Goal: Transaction & Acquisition: Purchase product/service

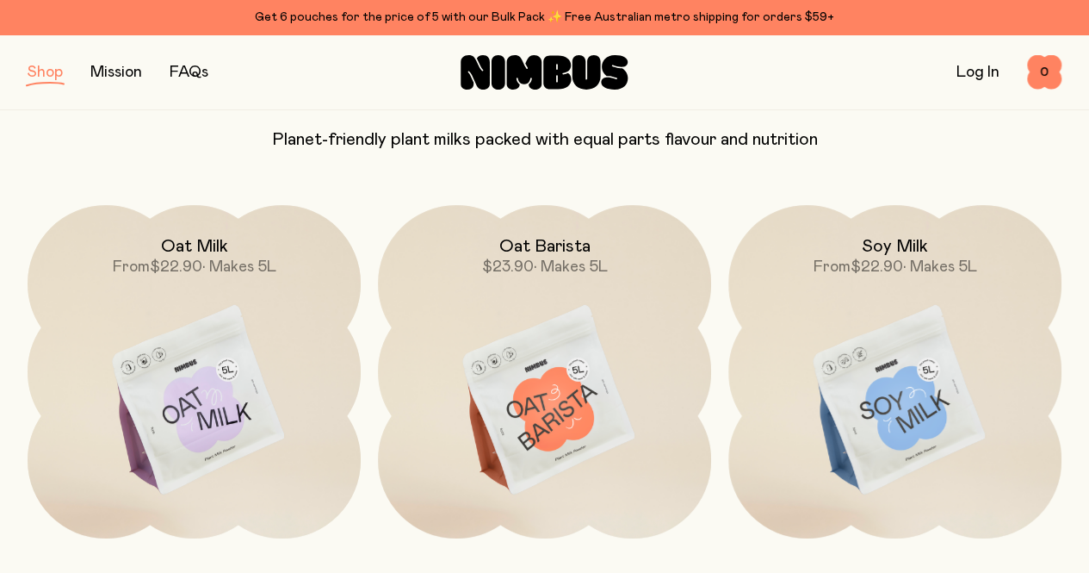
scroll to position [103, 0]
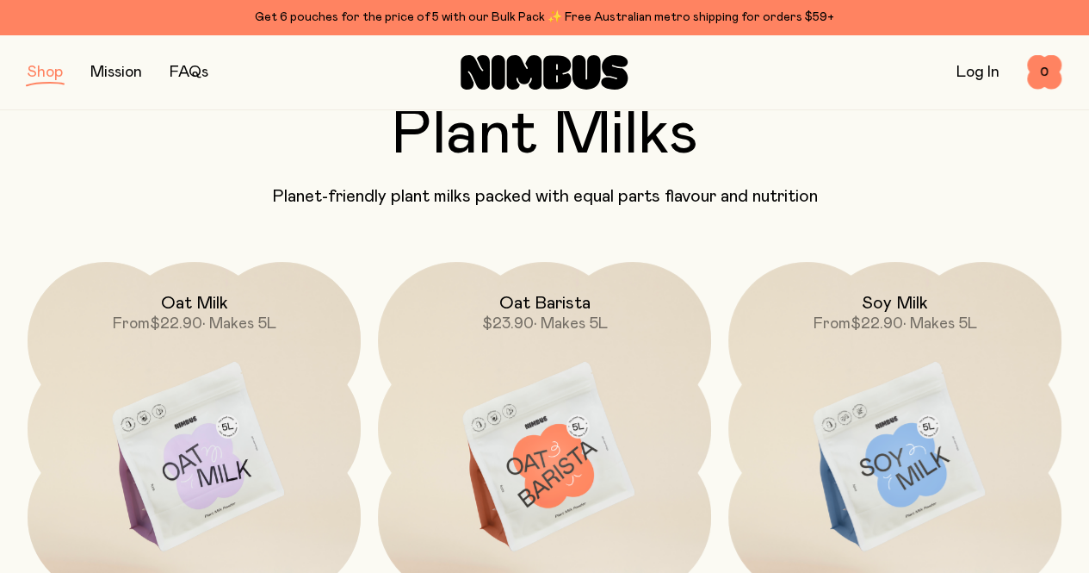
click at [182, 397] on img at bounding box center [194, 458] width 333 height 392
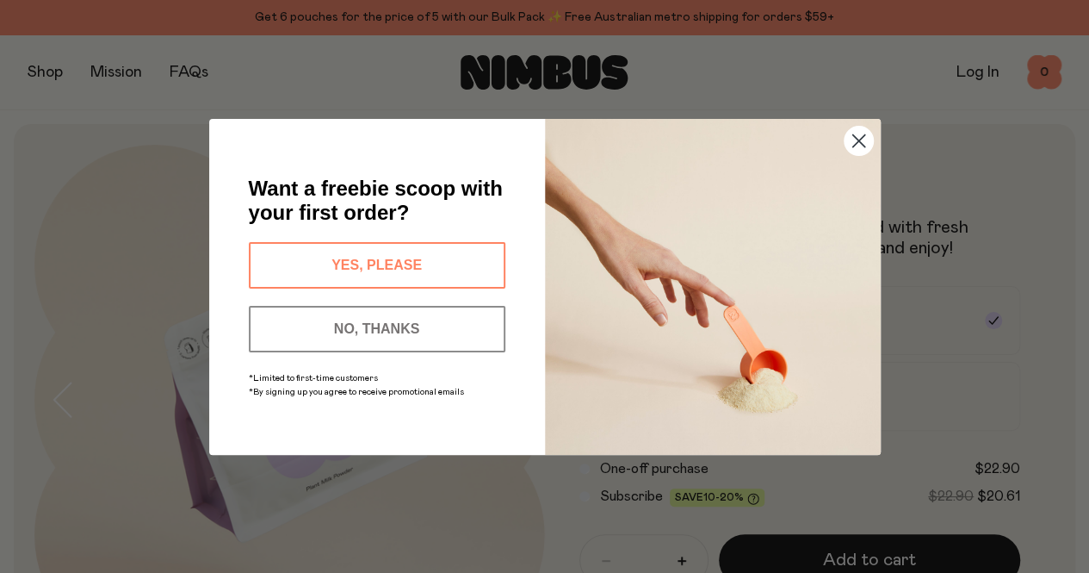
click at [375, 266] on button "YES, PLEASE" at bounding box center [377, 265] width 257 height 46
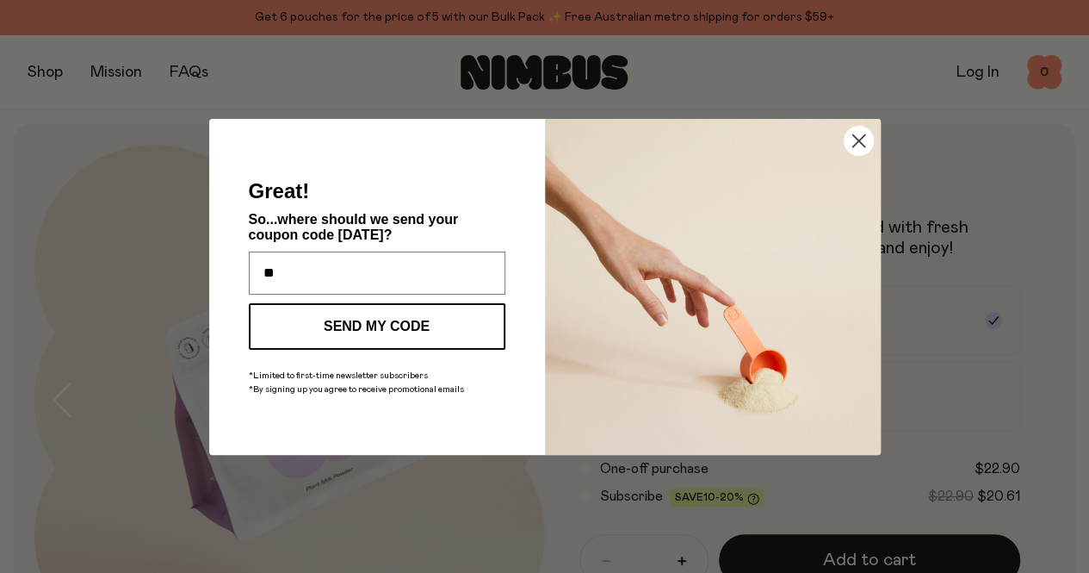
type input "**********"
click at [379, 318] on button "SEND MY CODE" at bounding box center [377, 326] width 257 height 46
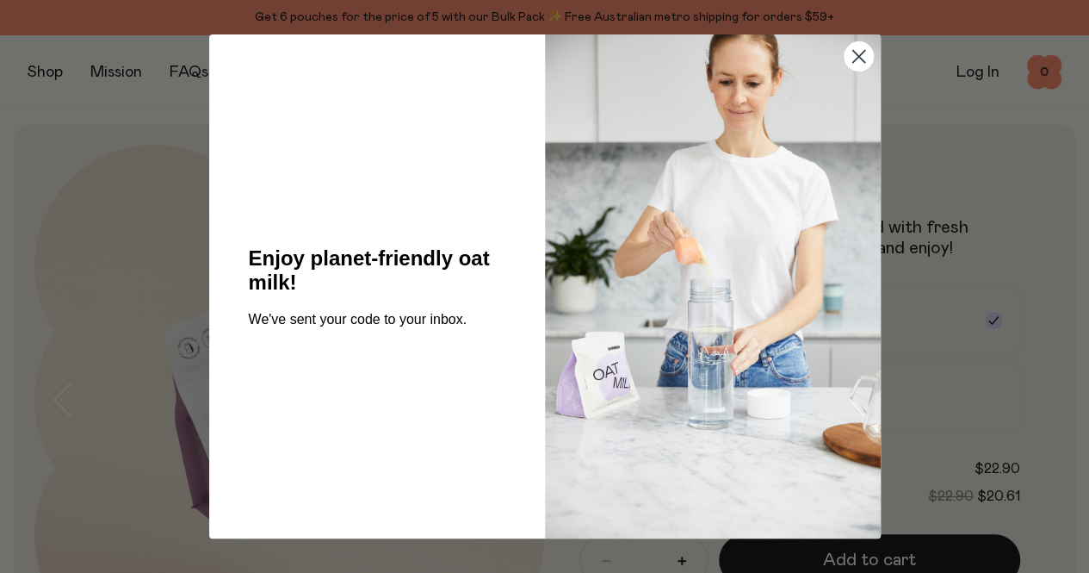
click at [858, 57] on icon "Close dialog" at bounding box center [858, 57] width 12 height 12
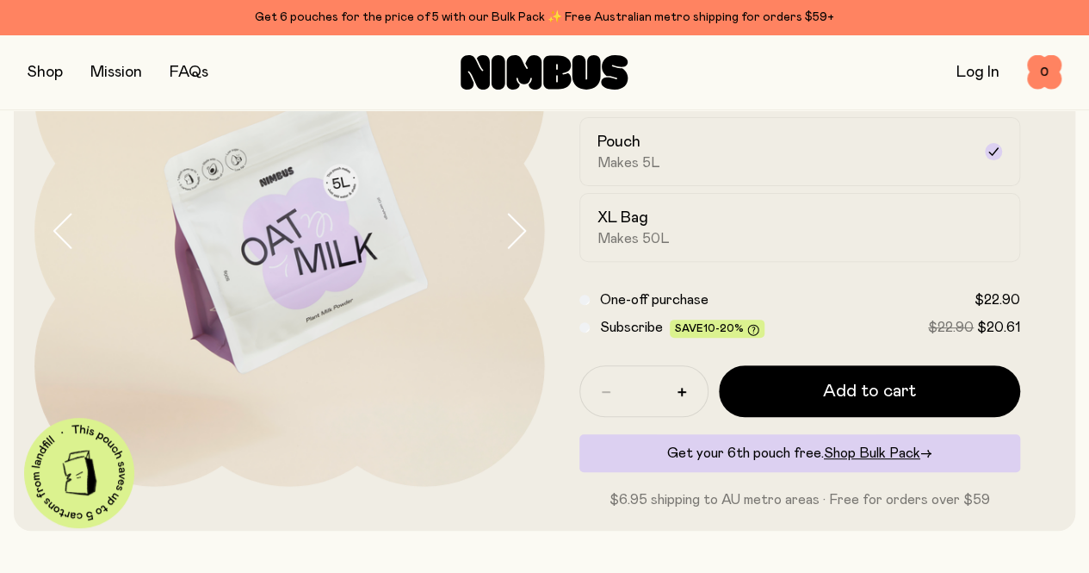
scroll to position [172, 0]
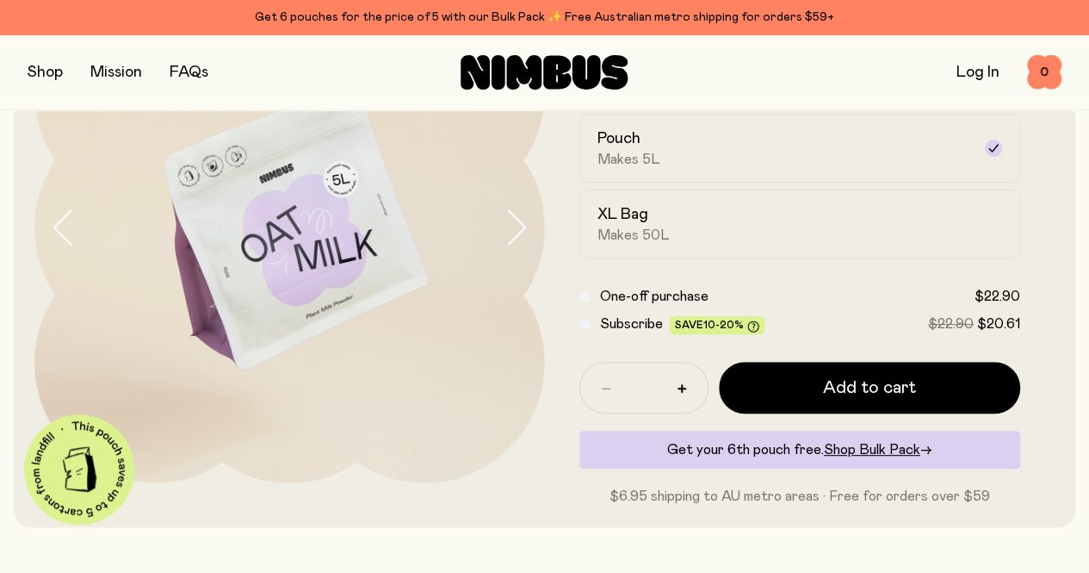
click at [764, 244] on div "XL Bag Makes 50L" at bounding box center [785, 224] width 375 height 40
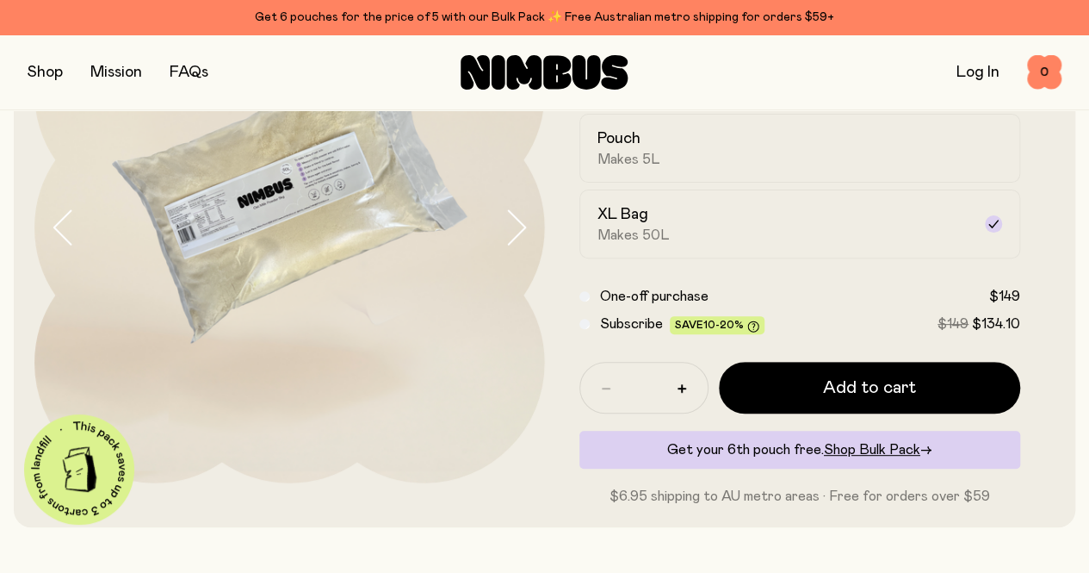
click at [697, 168] on div "Pouch Makes 5L" at bounding box center [785, 148] width 375 height 40
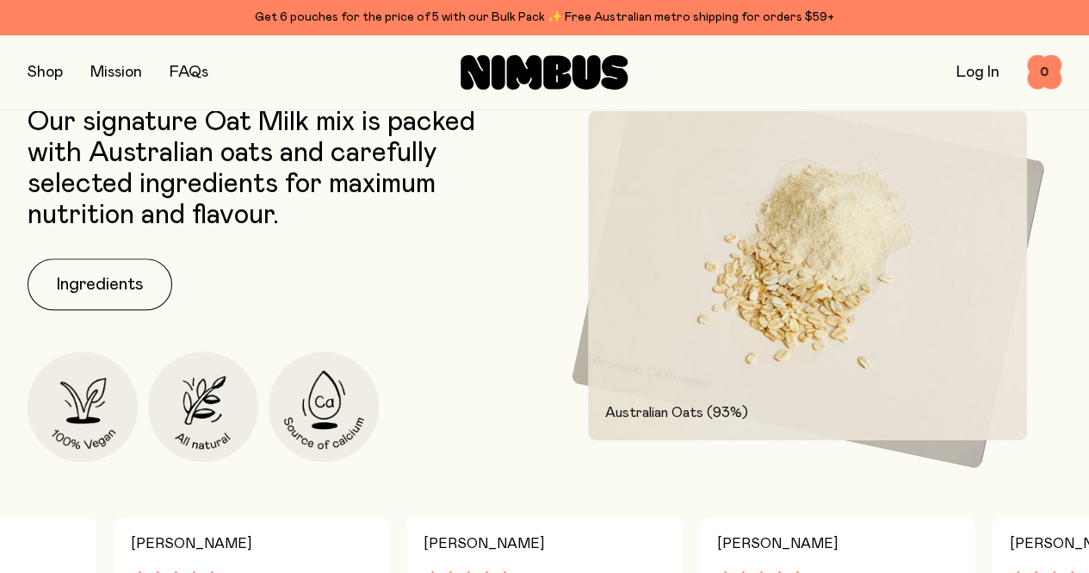
scroll to position [775, 0]
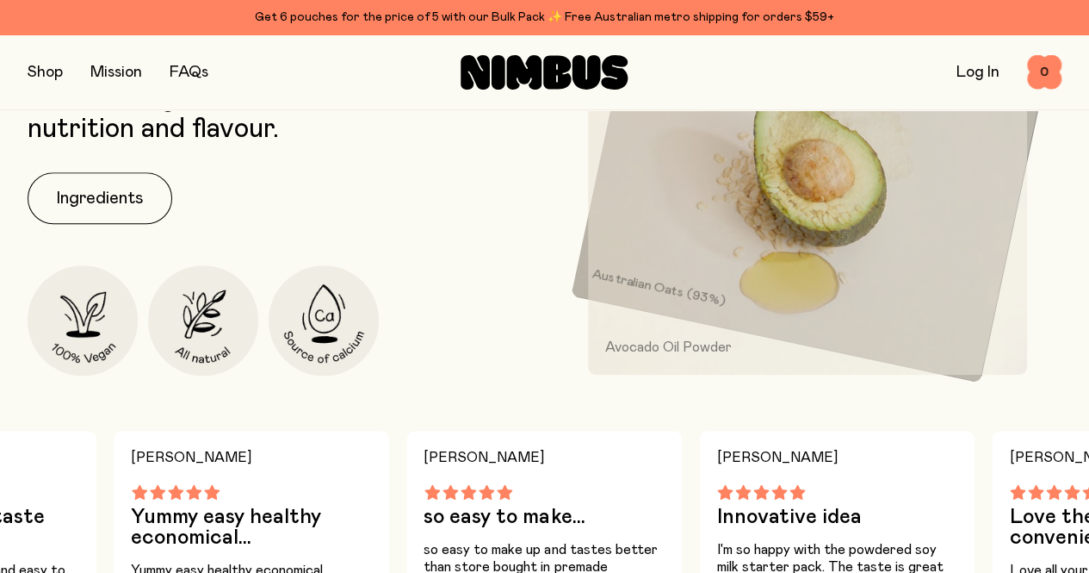
click at [102, 224] on button "Ingredients" at bounding box center [100, 198] width 145 height 52
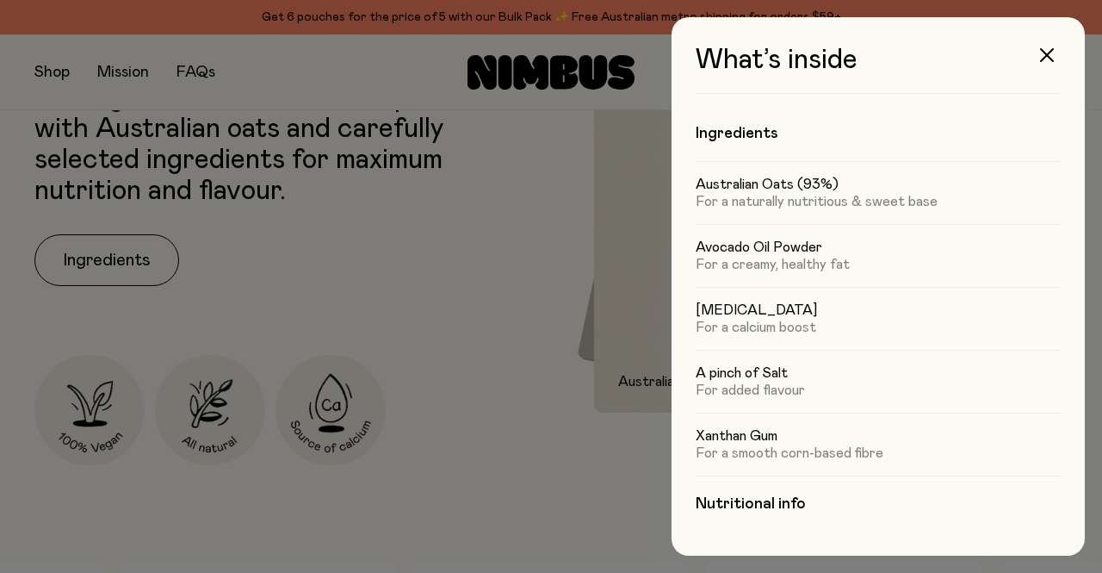
scroll to position [0, 0]
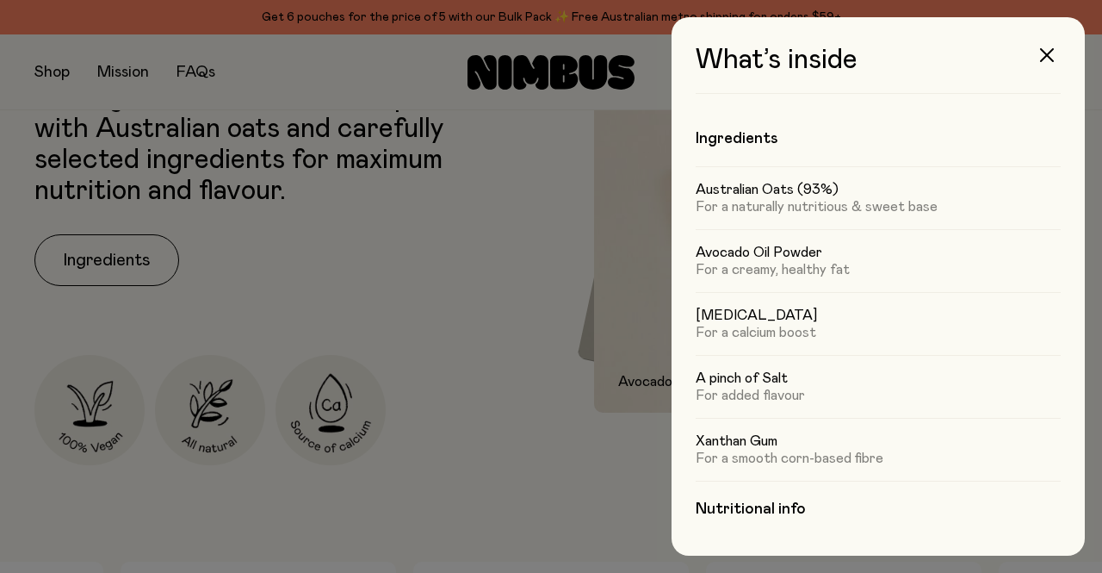
click at [1051, 53] on icon "button" at bounding box center [1047, 55] width 14 height 14
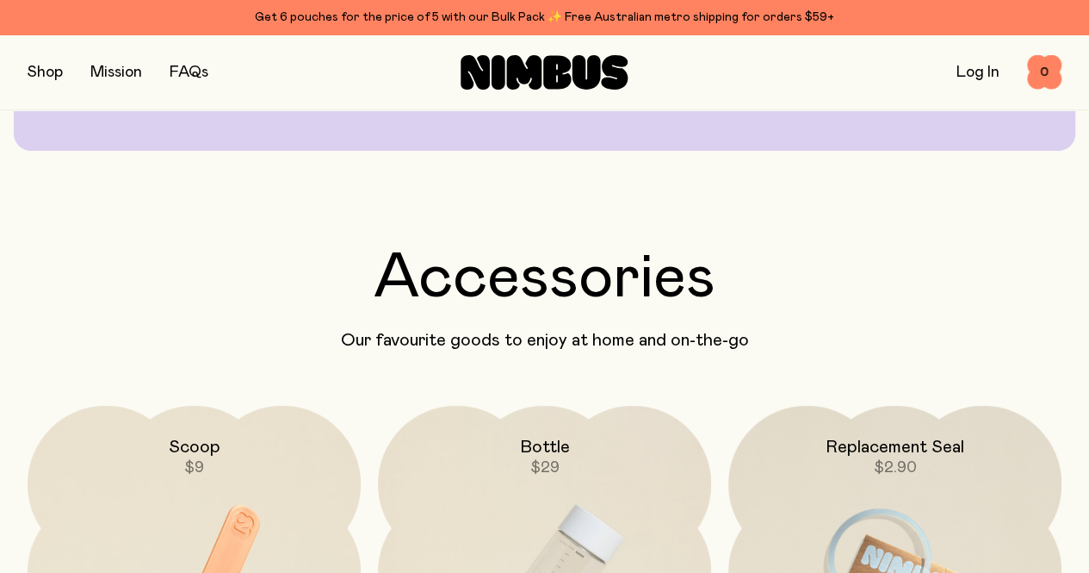
scroll to position [3358, 0]
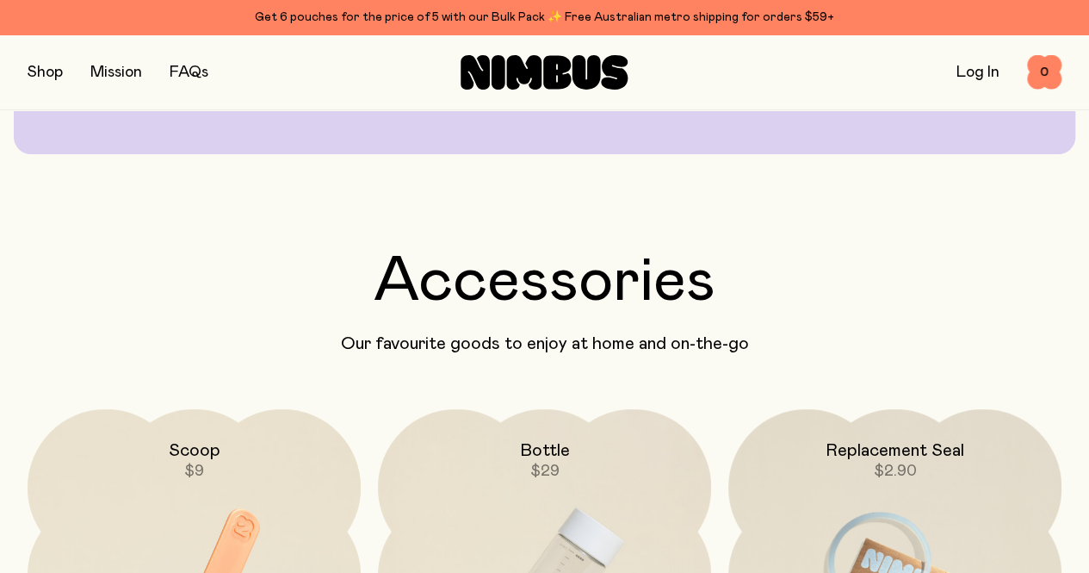
click at [53, 70] on button "button" at bounding box center [45, 72] width 35 height 24
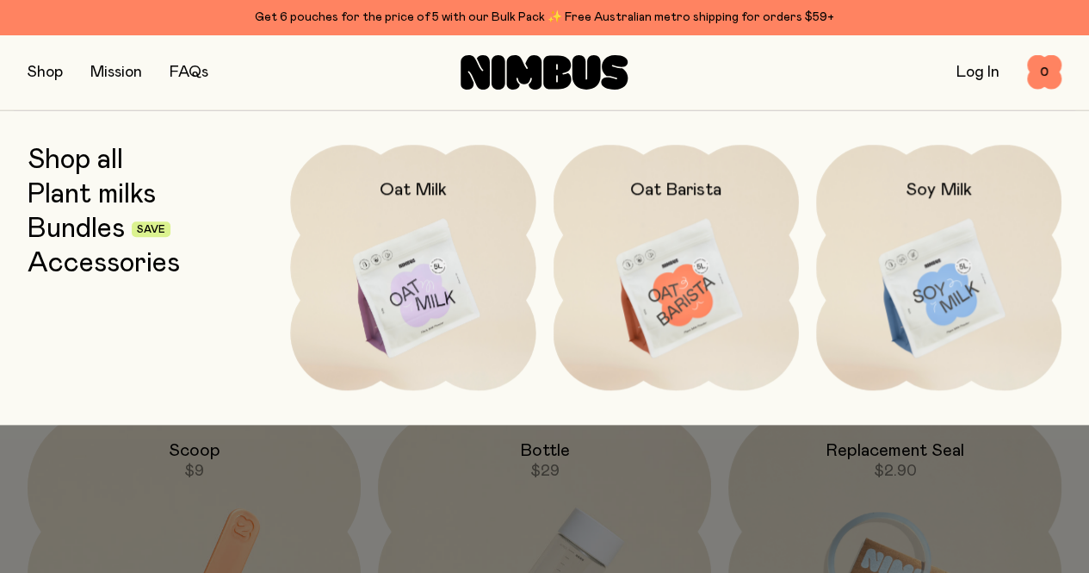
click at [950, 295] on img at bounding box center [938, 289] width 245 height 288
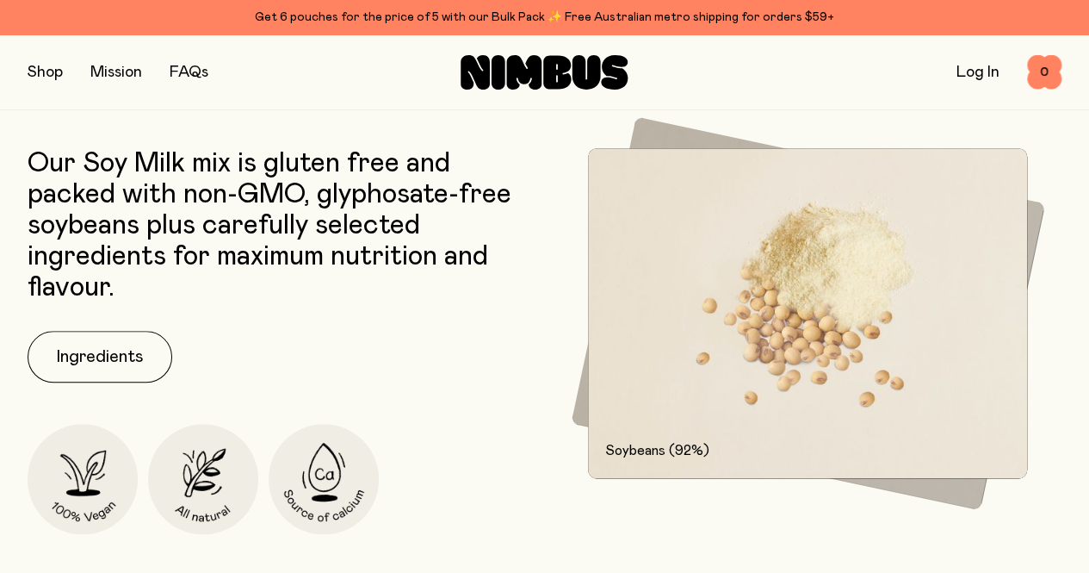
scroll to position [861, 0]
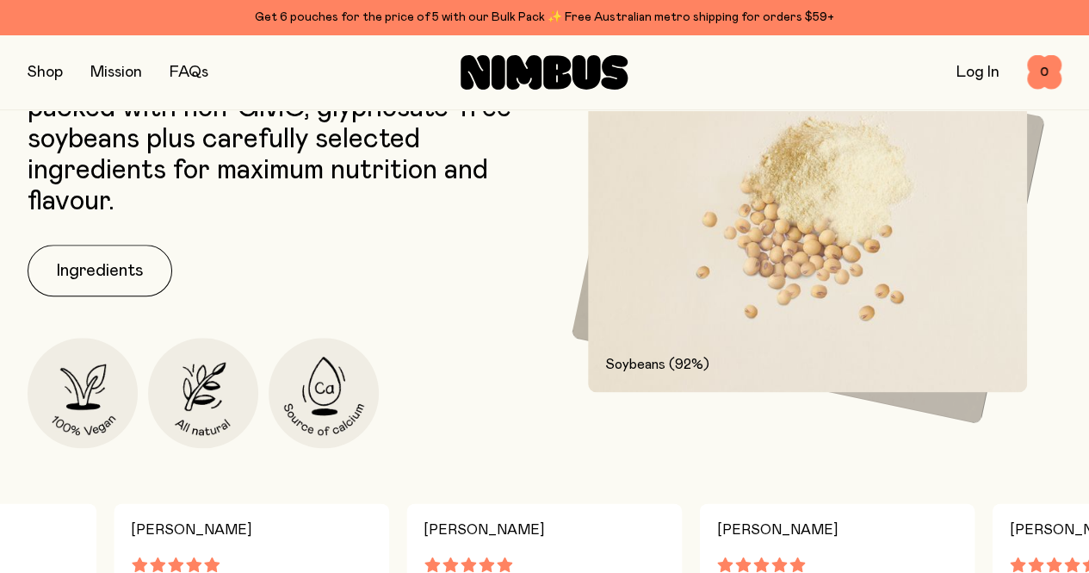
click at [90, 296] on button "Ingredients" at bounding box center [100, 271] width 145 height 52
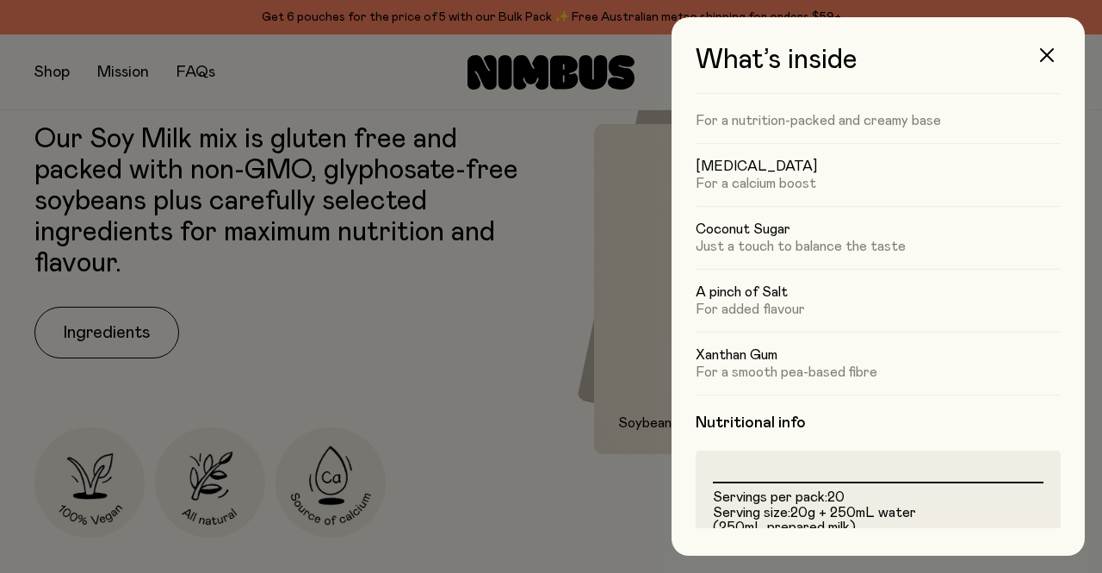
scroll to position [172, 0]
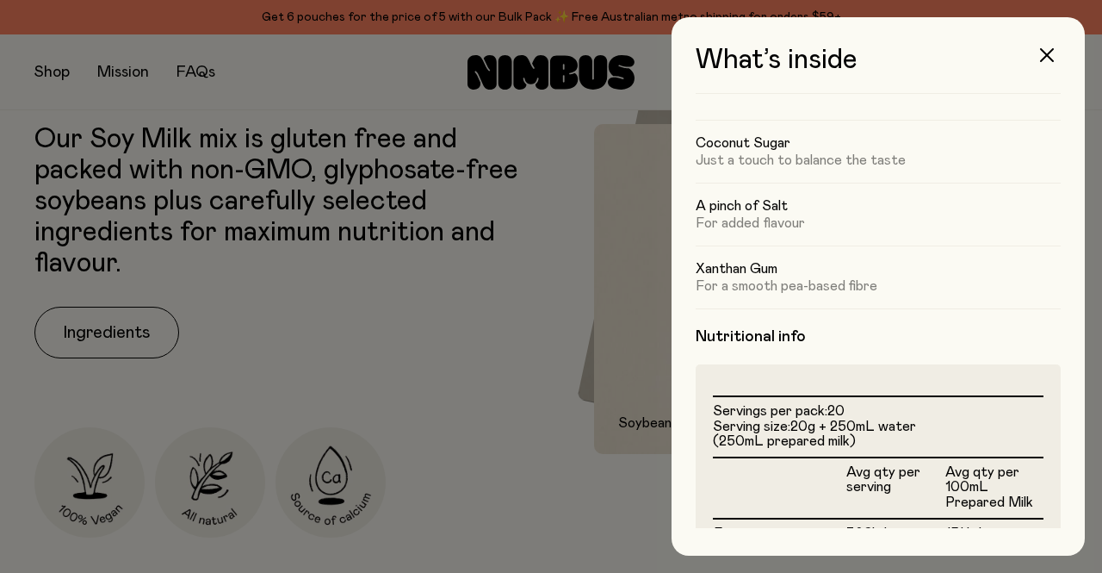
click at [1048, 53] on icon "button" at bounding box center [1047, 55] width 14 height 14
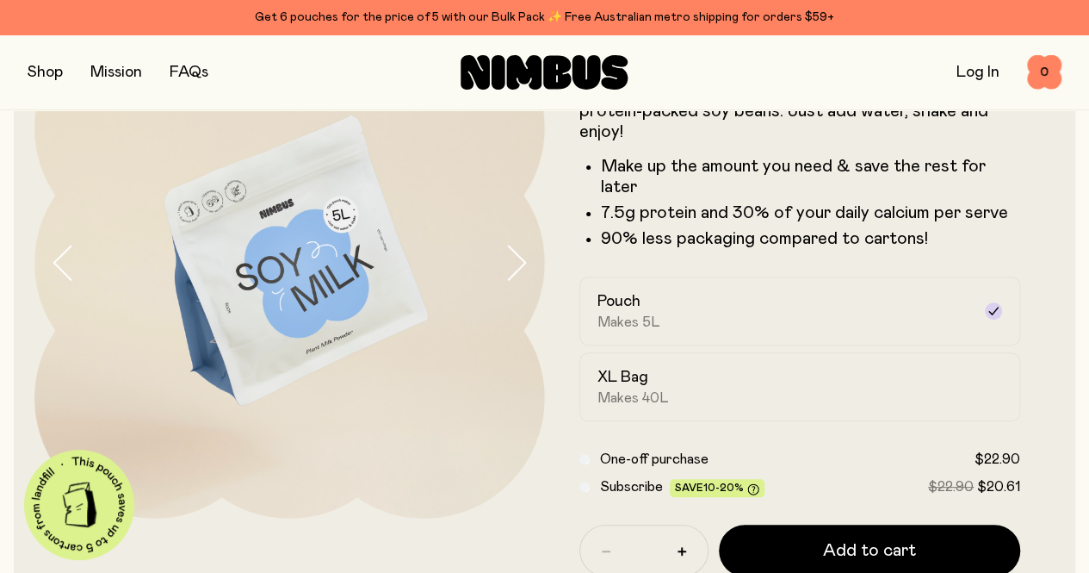
scroll to position [86, 0]
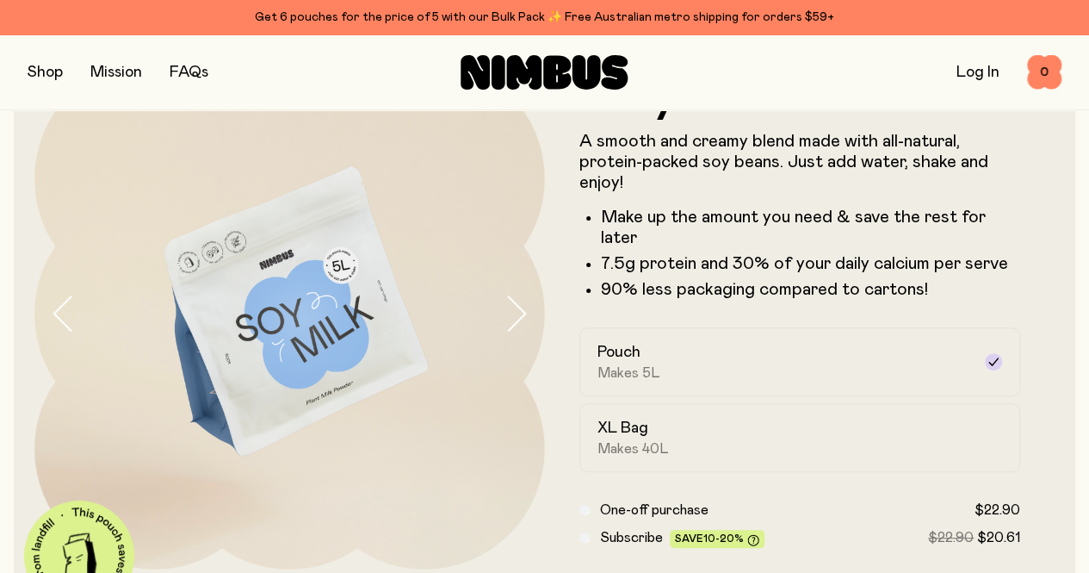
click at [48, 70] on button "button" at bounding box center [45, 72] width 35 height 24
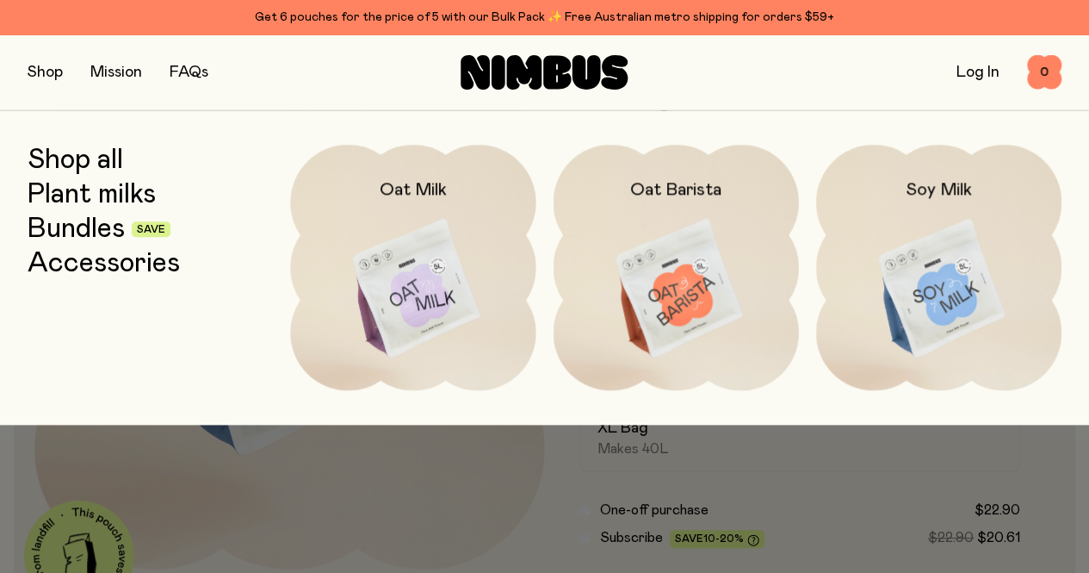
click at [433, 282] on img at bounding box center [412, 289] width 245 height 288
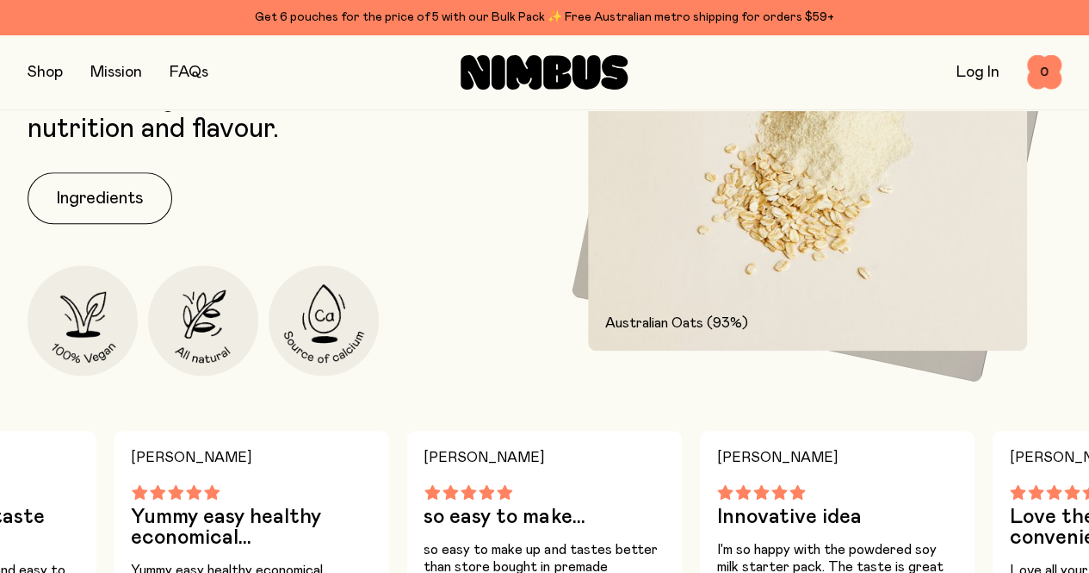
scroll to position [603, 0]
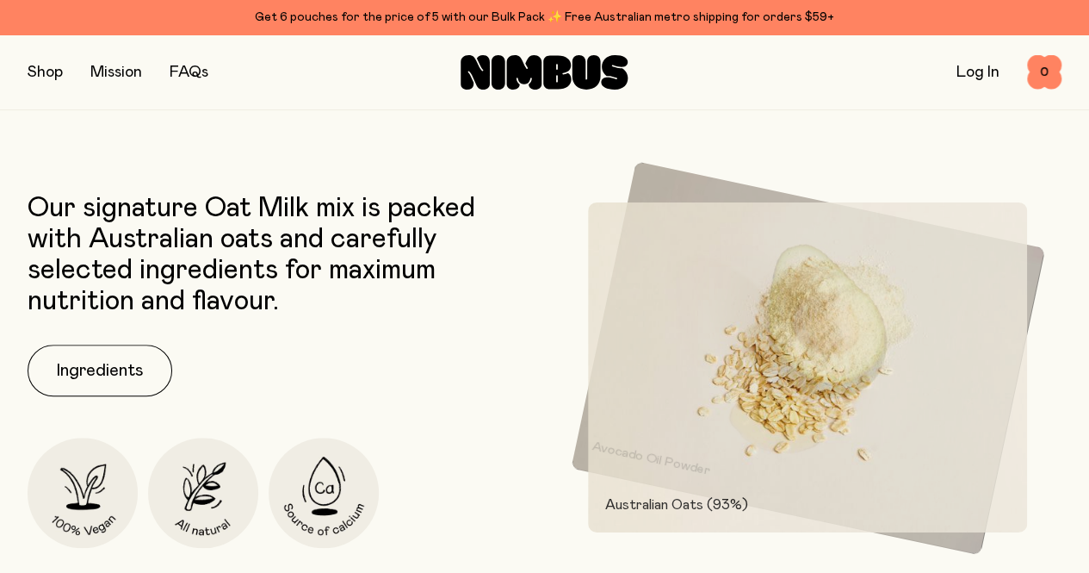
click at [102, 396] on button "Ingredients" at bounding box center [100, 370] width 145 height 52
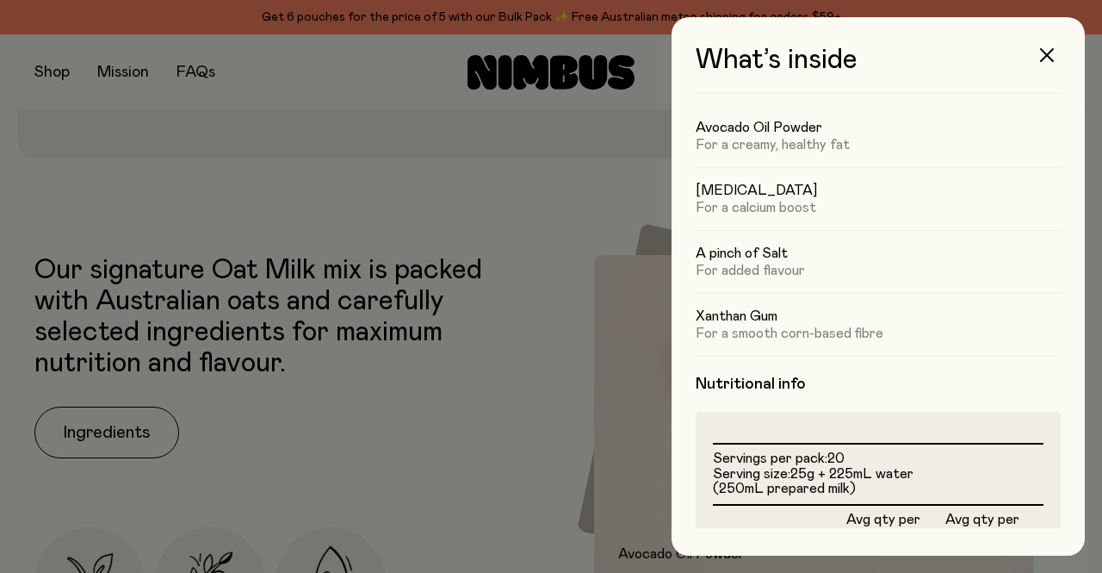
scroll to position [0, 0]
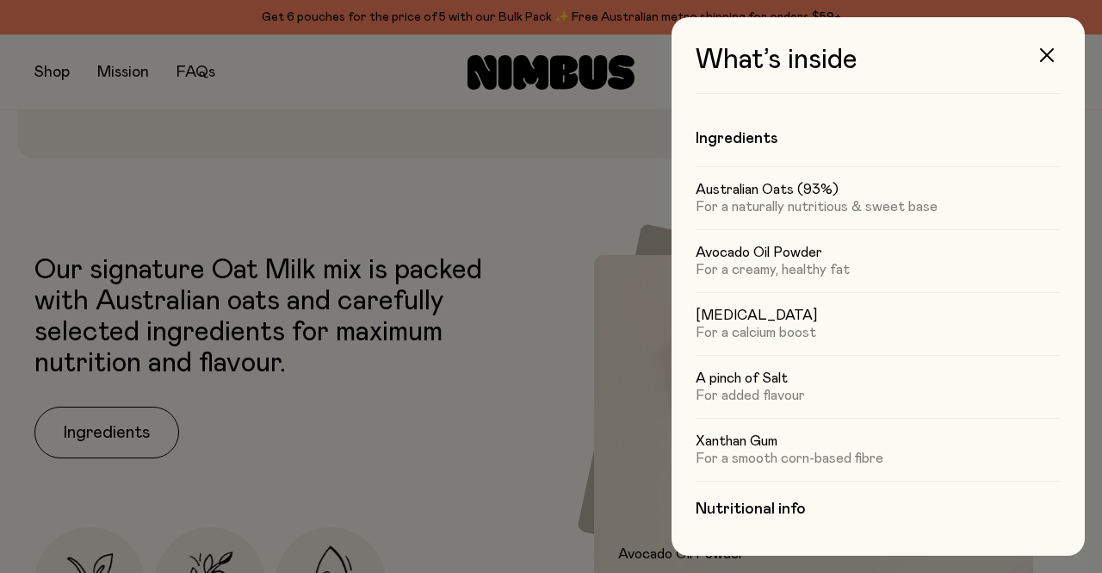
click at [1052, 53] on icon "button" at bounding box center [1047, 55] width 14 height 14
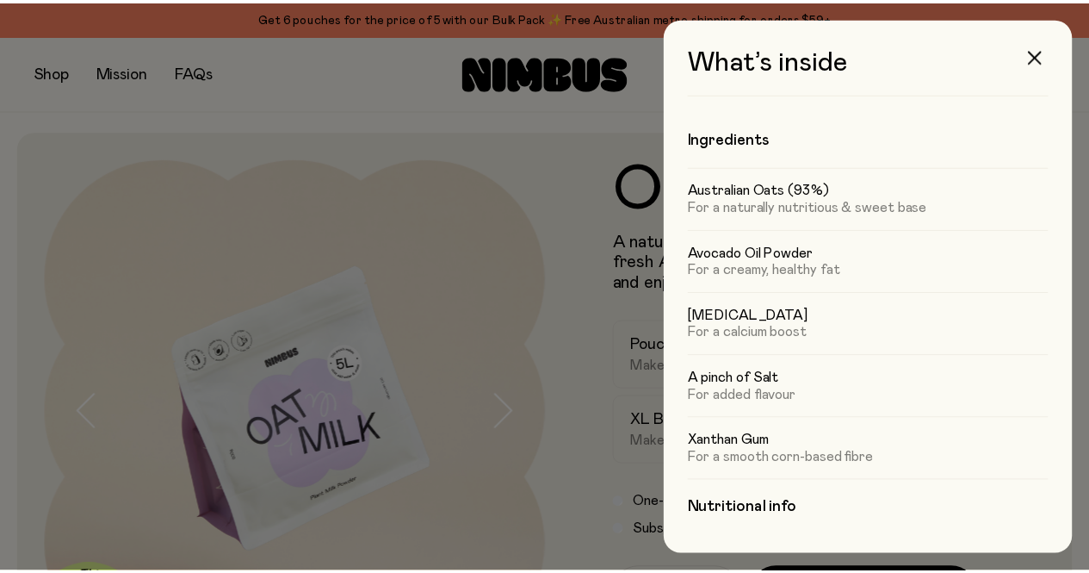
scroll to position [603, 0]
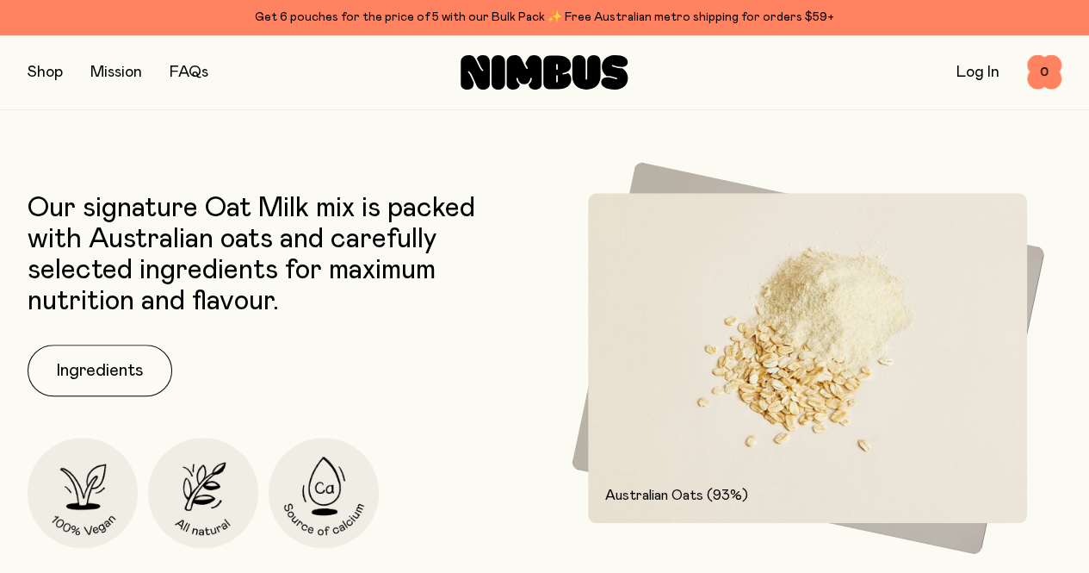
click at [52, 71] on button "button" at bounding box center [45, 72] width 35 height 24
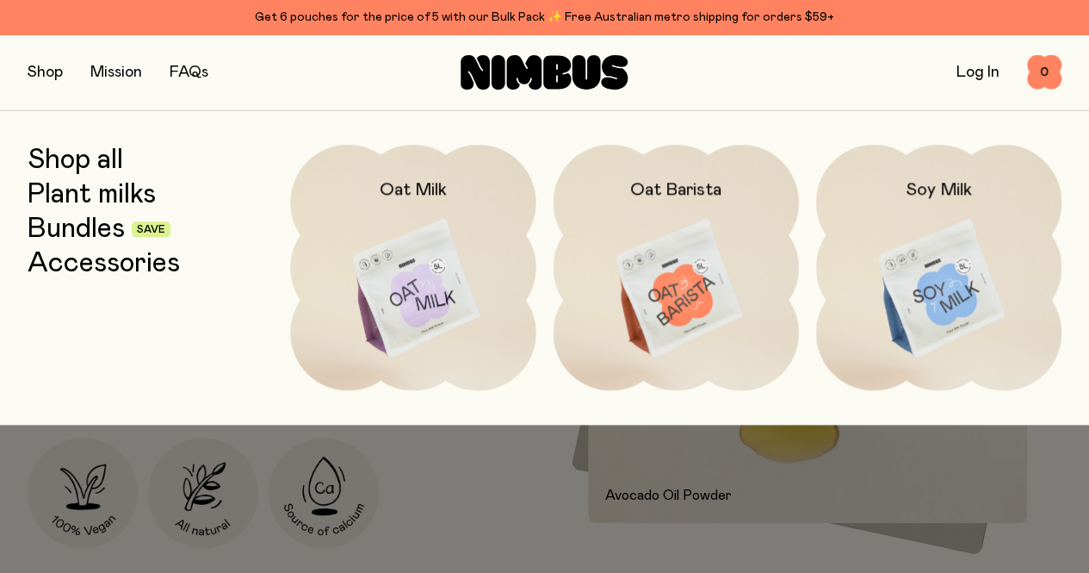
click at [944, 254] on img at bounding box center [938, 289] width 245 height 288
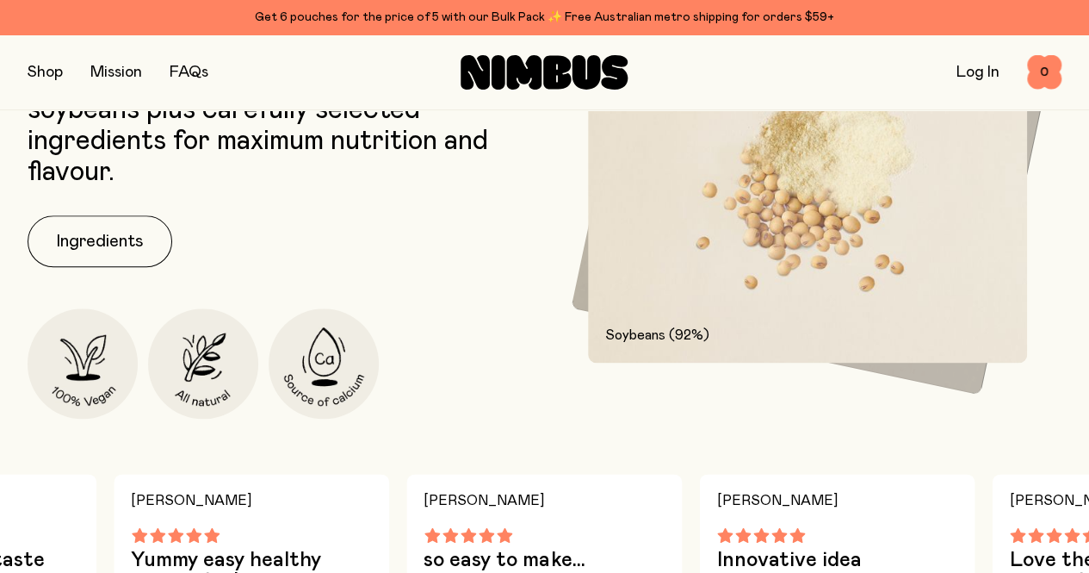
scroll to position [947, 0]
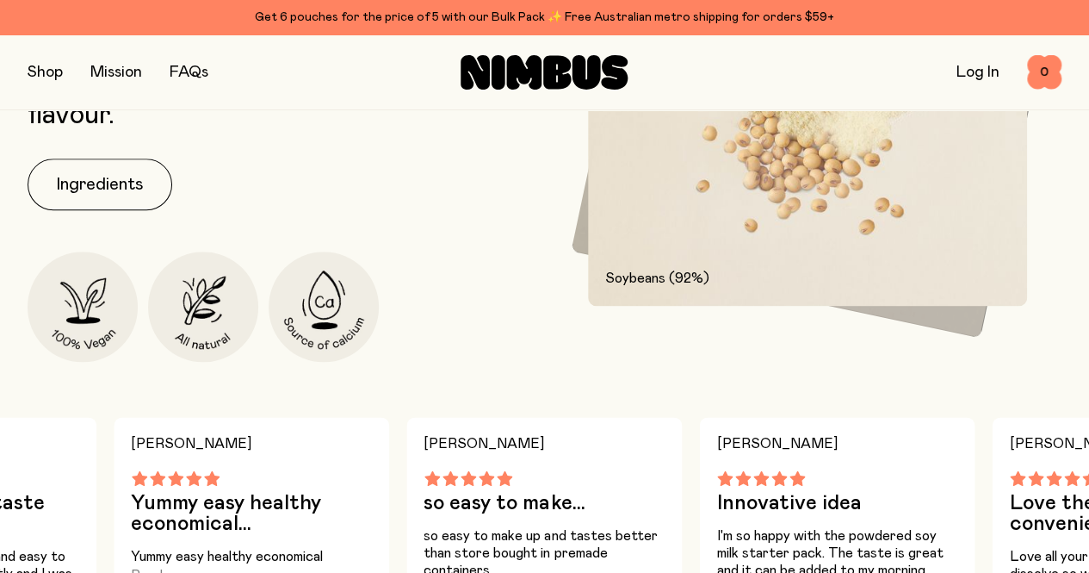
click at [104, 210] on button "Ingredients" at bounding box center [100, 184] width 145 height 52
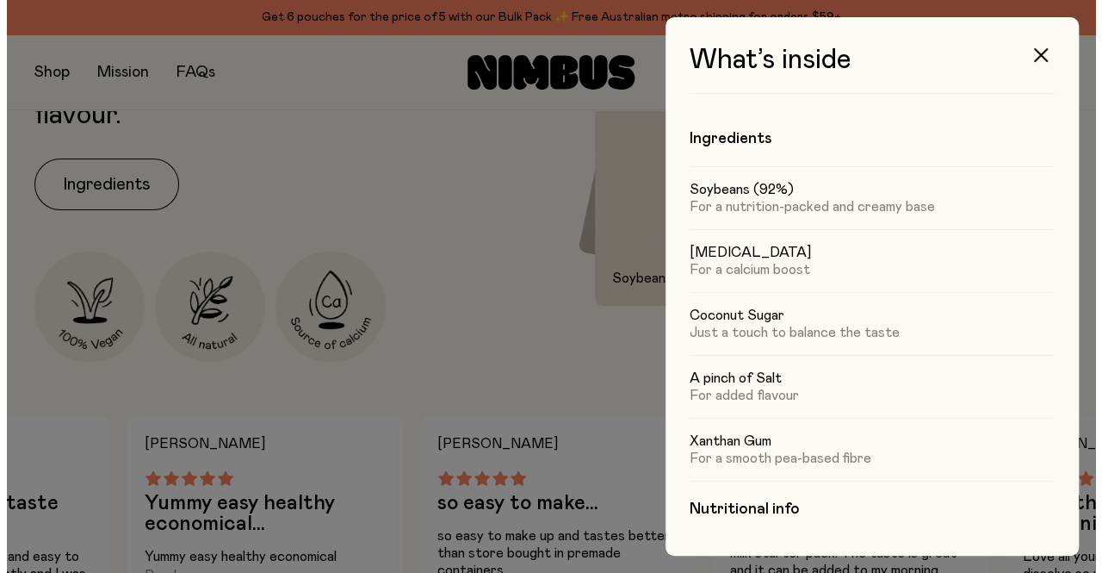
scroll to position [0, 0]
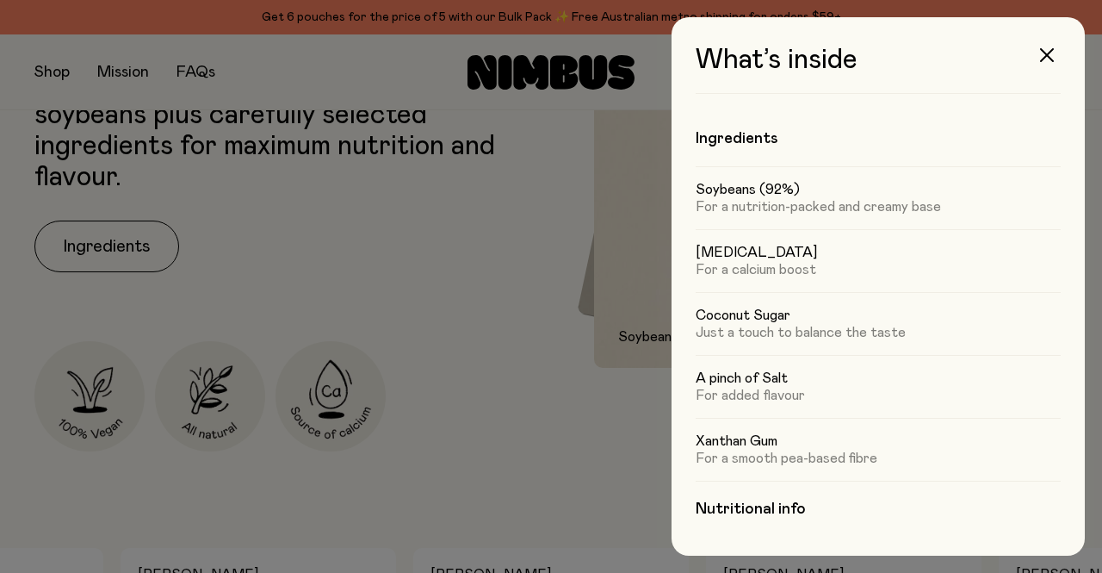
click at [1049, 48] on icon "button" at bounding box center [1047, 55] width 14 height 14
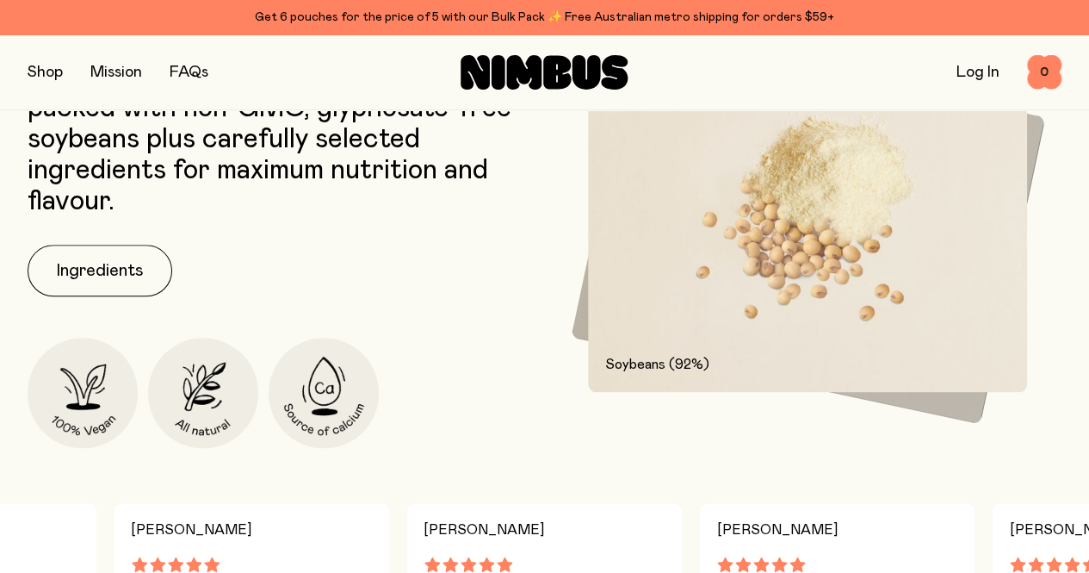
scroll to position [775, 0]
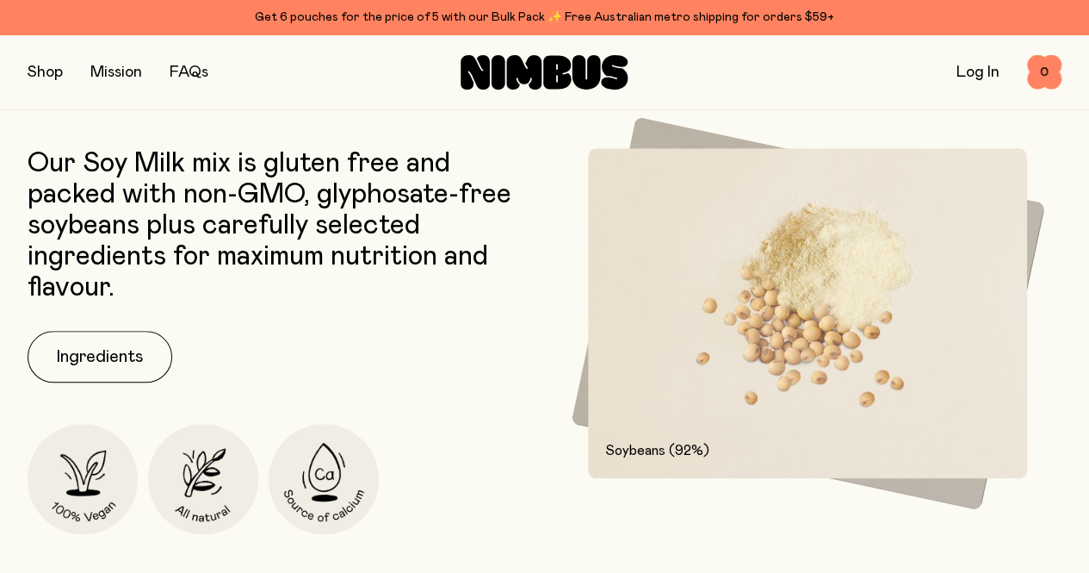
click at [86, 382] on button "Ingredients" at bounding box center [100, 357] width 145 height 52
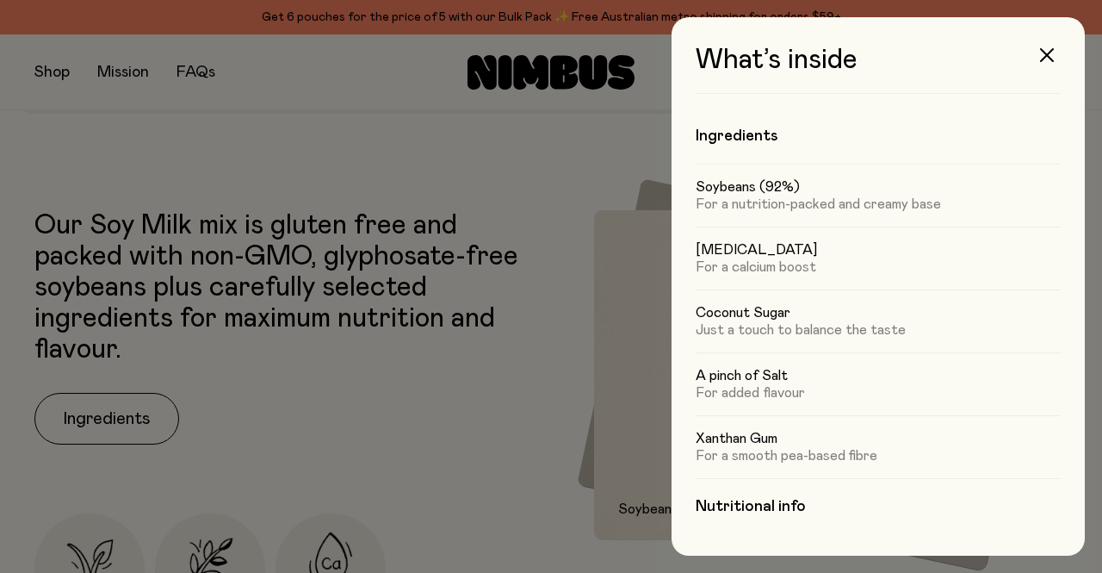
scroll to position [0, 0]
click at [1050, 53] on icon "button" at bounding box center [1047, 55] width 14 height 14
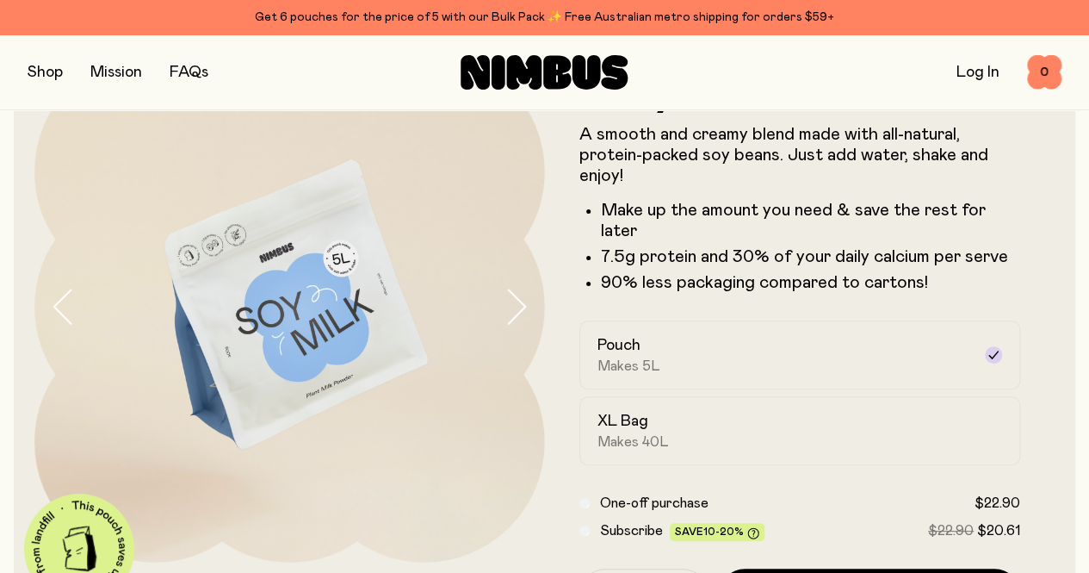
scroll to position [86, 0]
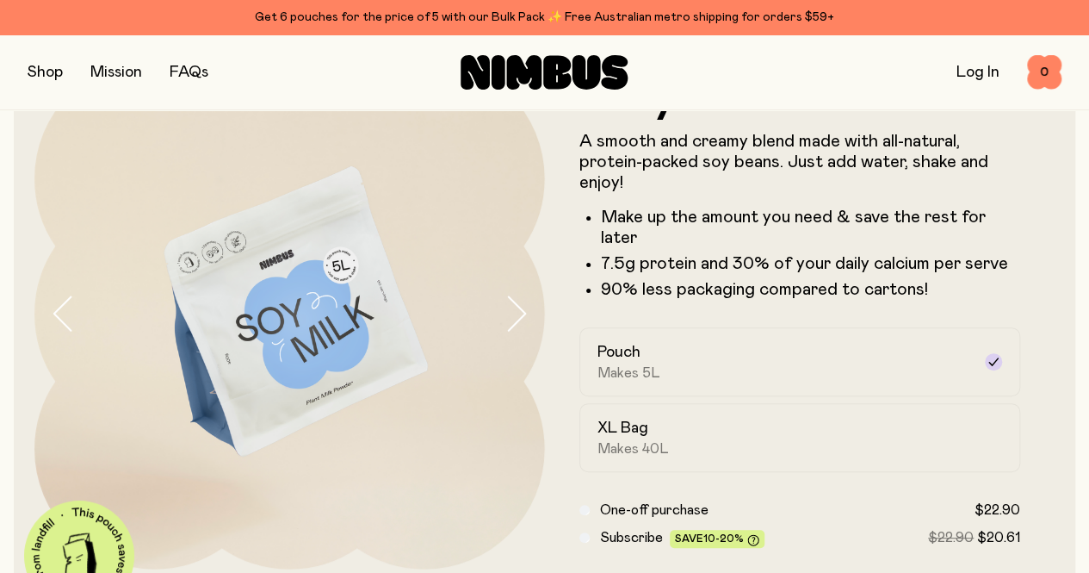
click at [203, 77] on link "FAQs" at bounding box center [189, 72] width 39 height 15
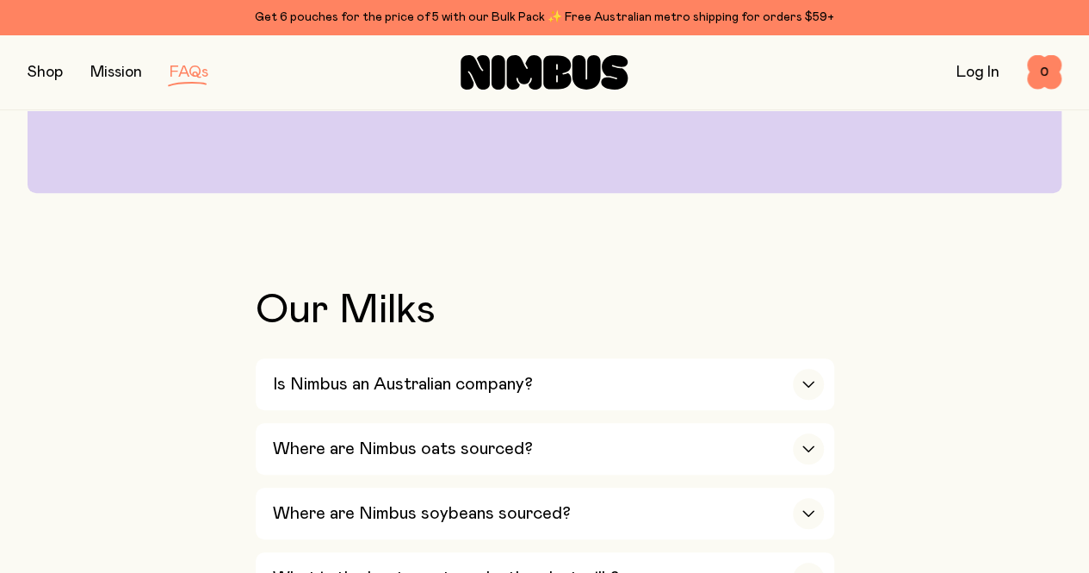
scroll to position [430, 0]
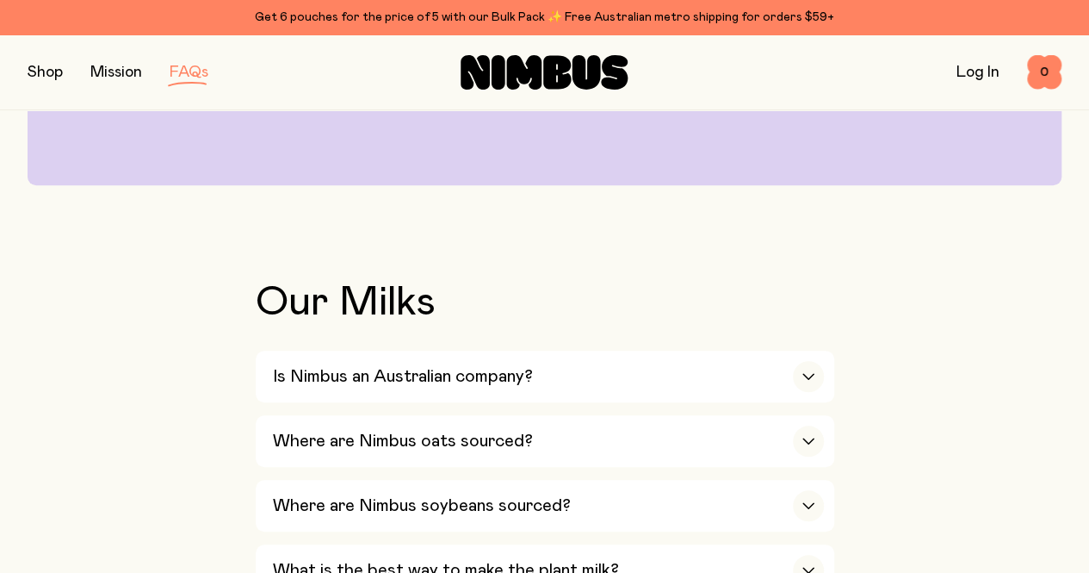
click at [809, 373] on icon "button" at bounding box center [809, 376] width 14 height 7
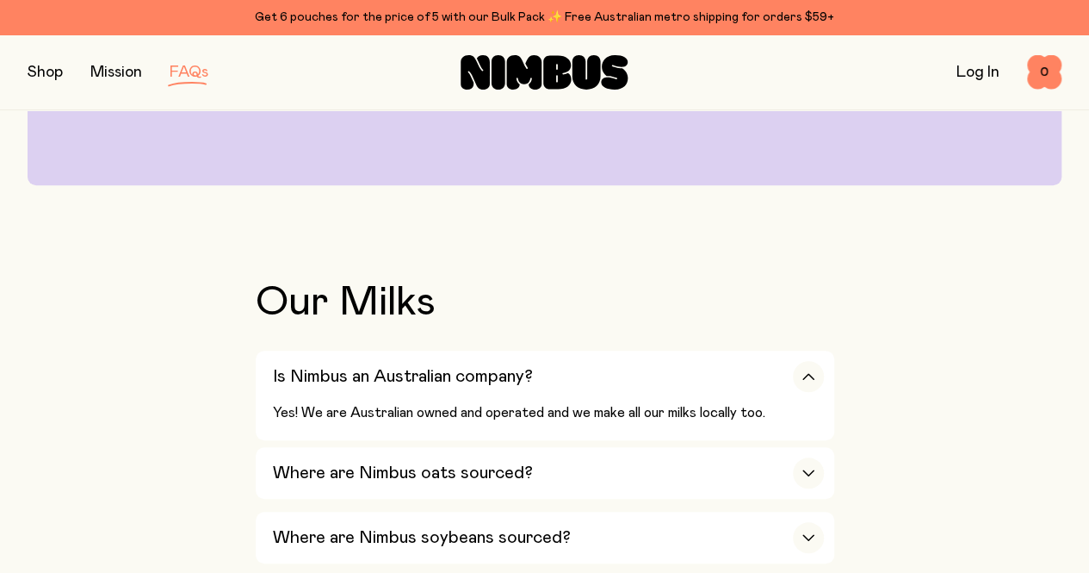
click at [810, 470] on icon "button" at bounding box center [808, 472] width 10 height 5
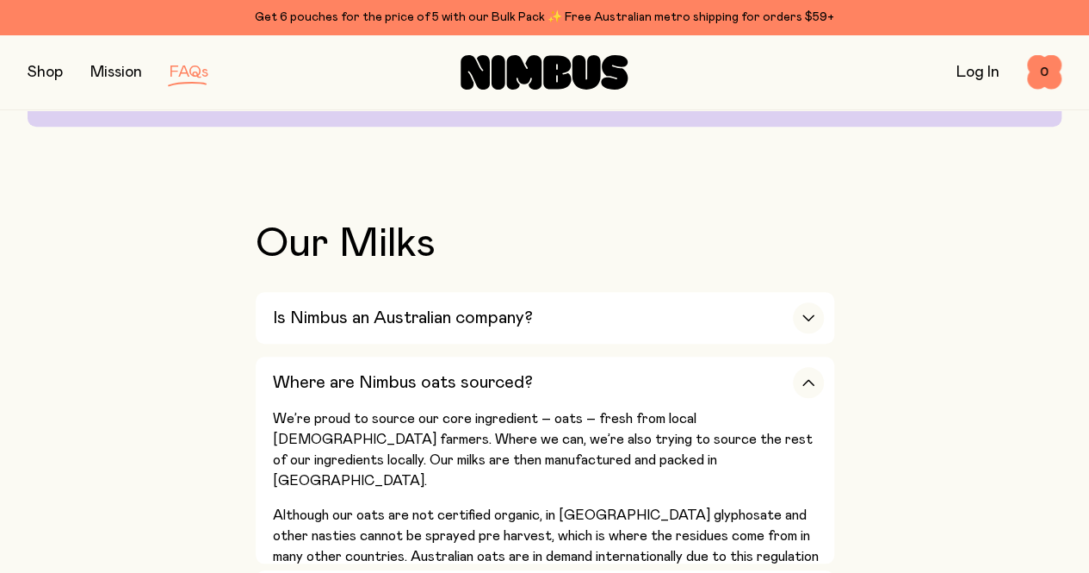
scroll to position [517, 0]
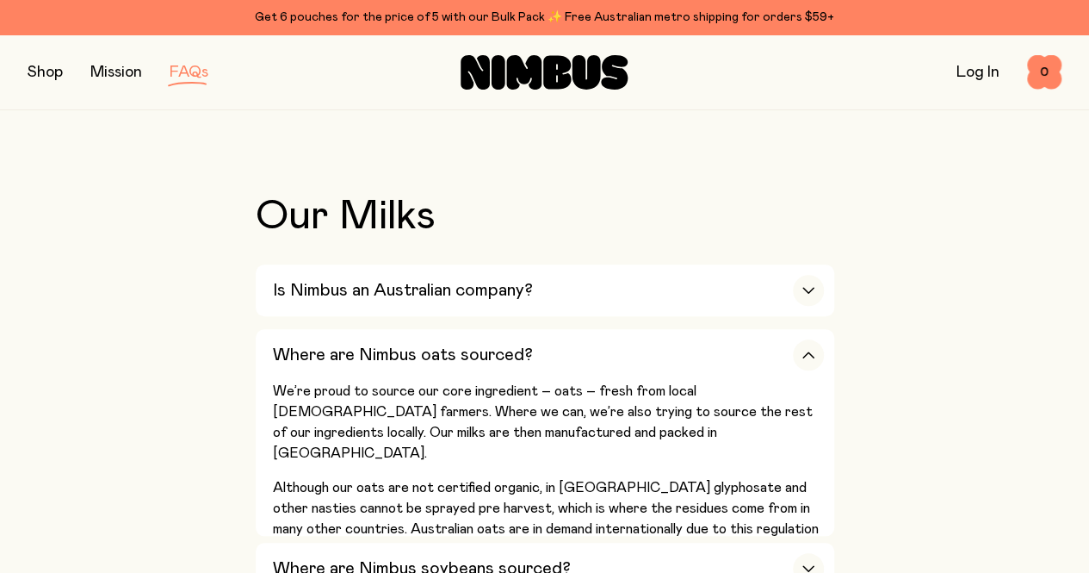
click at [809, 351] on icon "button" at bounding box center [809, 354] width 14 height 7
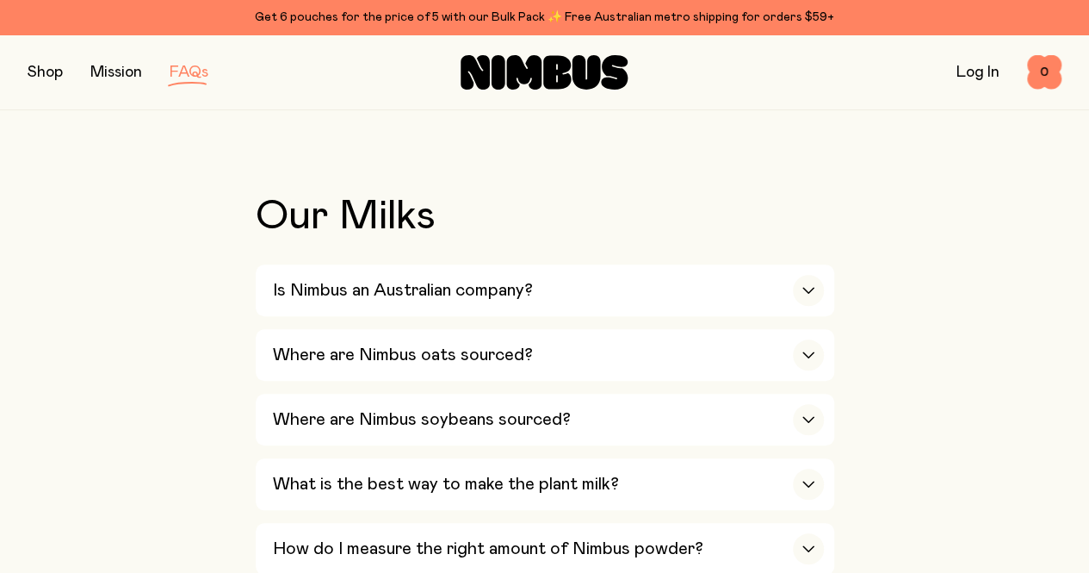
click at [802, 416] on icon "button" at bounding box center [809, 419] width 14 height 7
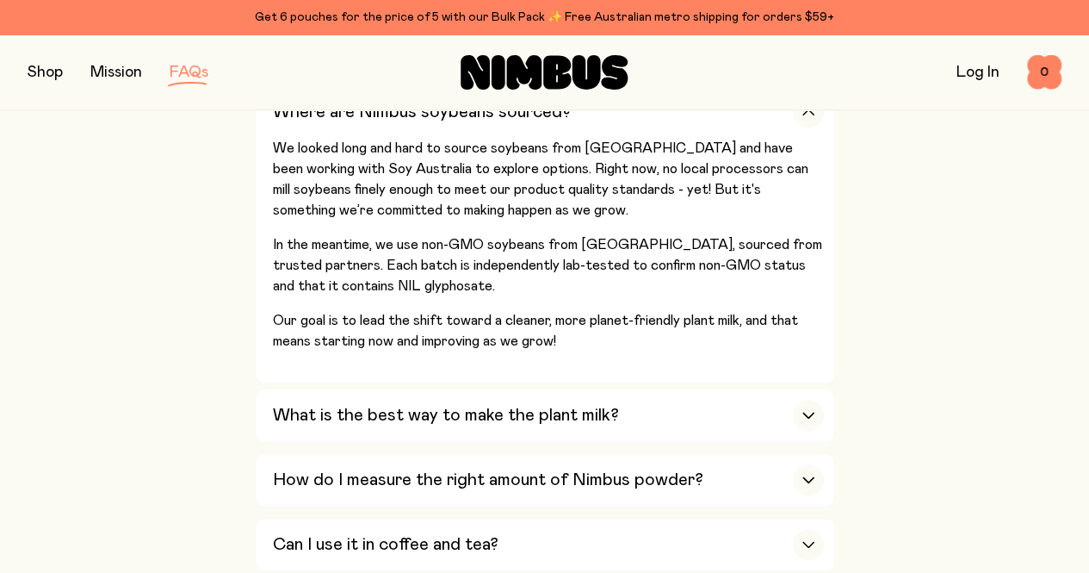
scroll to position [861, 0]
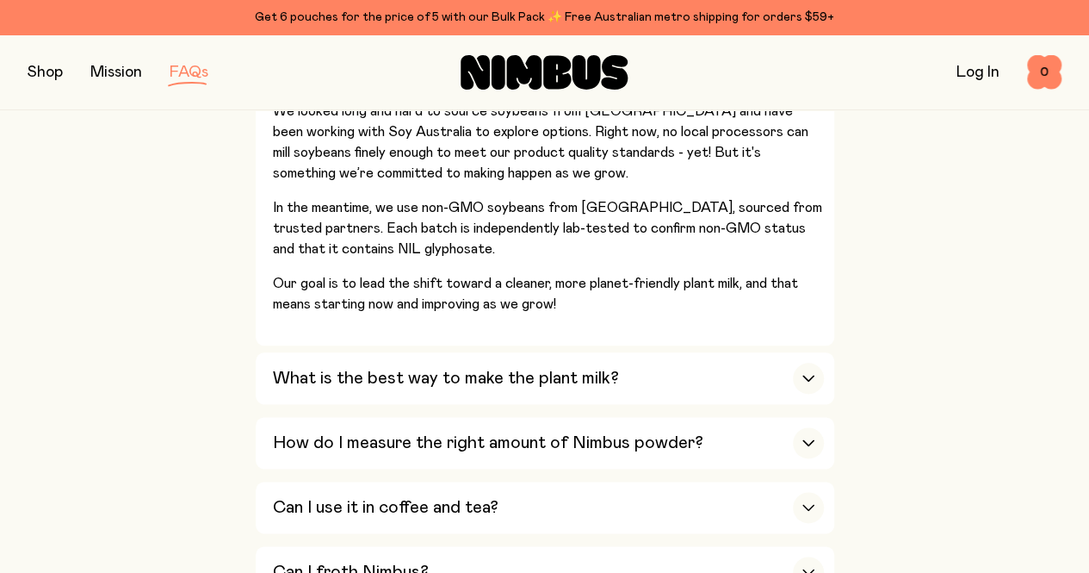
click at [817, 362] on div "button" at bounding box center [808, 377] width 31 height 31
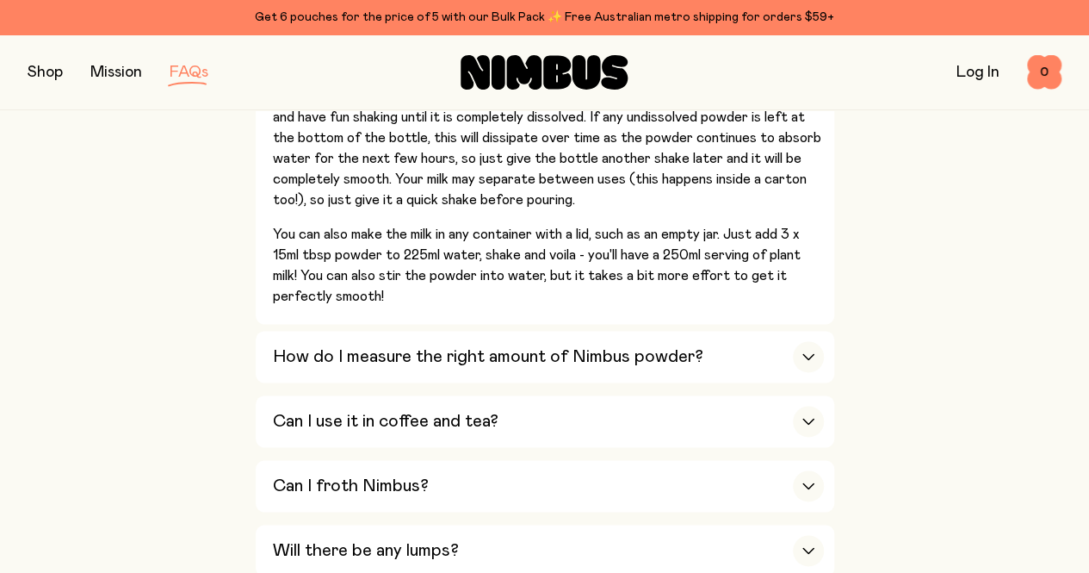
scroll to position [1033, 0]
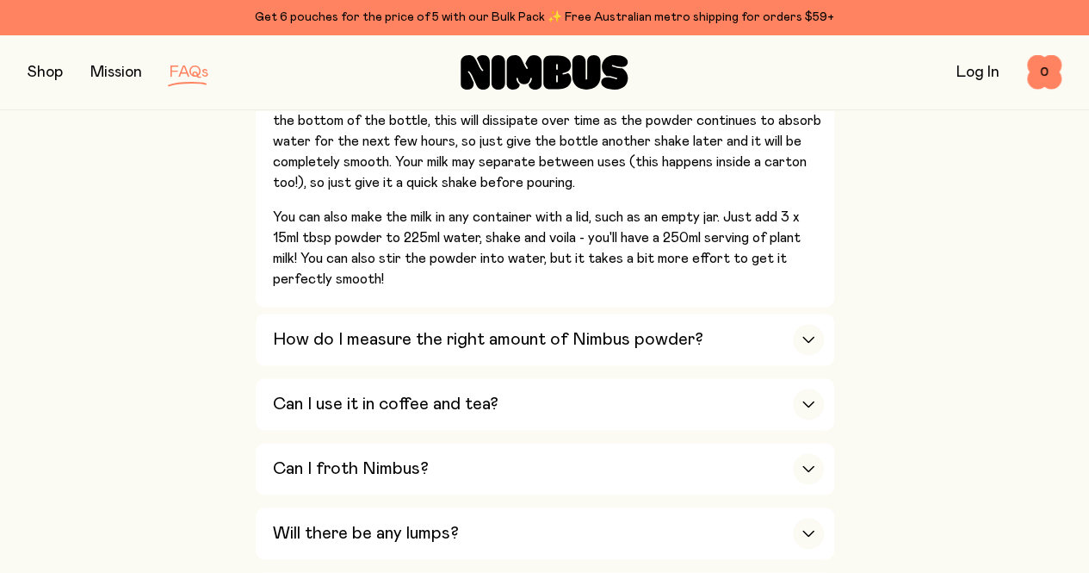
click at [810, 388] on div "button" at bounding box center [808, 403] width 31 height 31
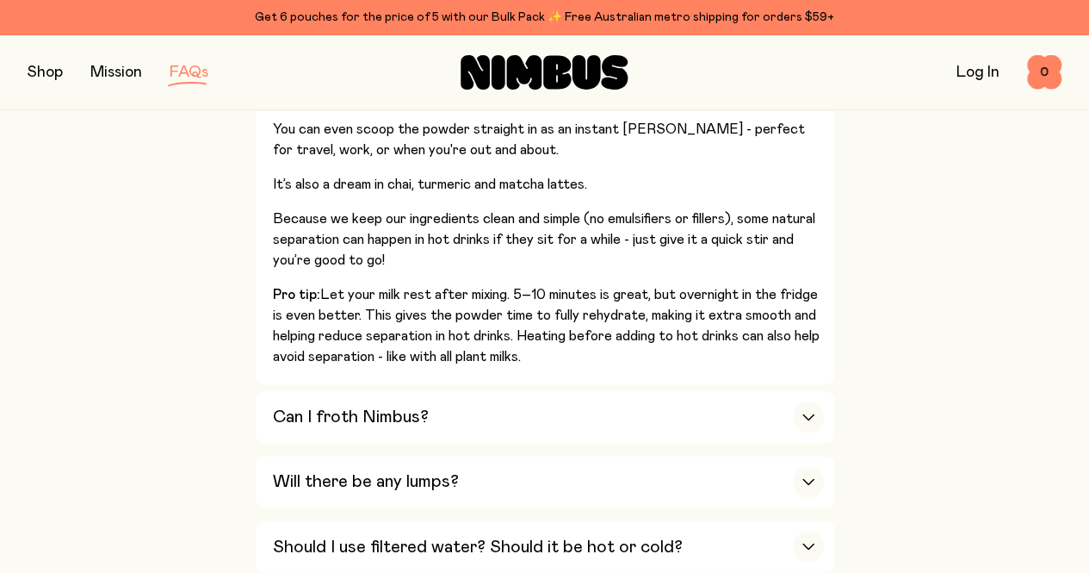
scroll to position [1119, 0]
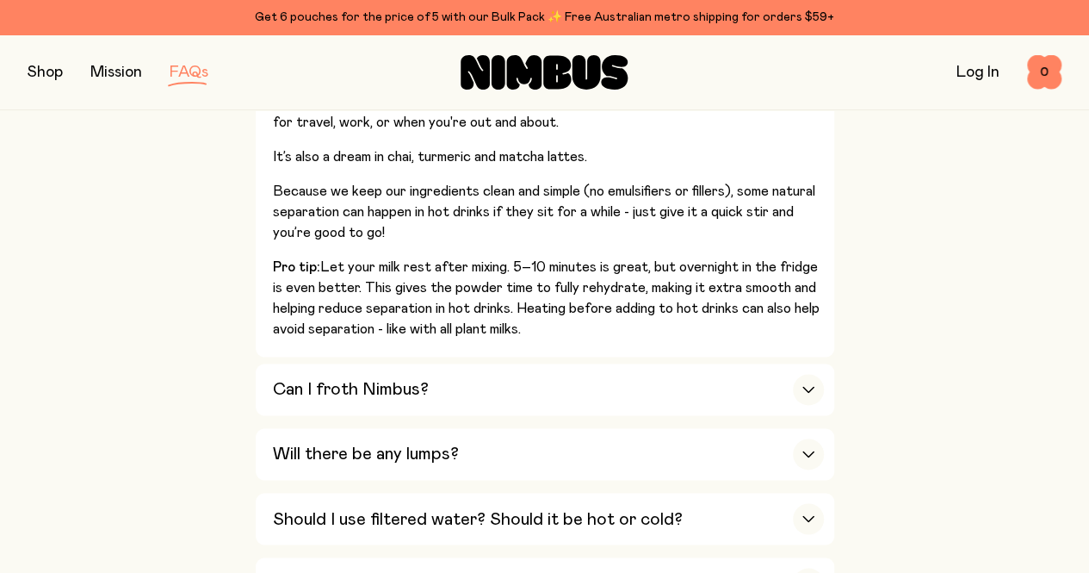
click at [804, 386] on icon "button" at bounding box center [809, 389] width 14 height 7
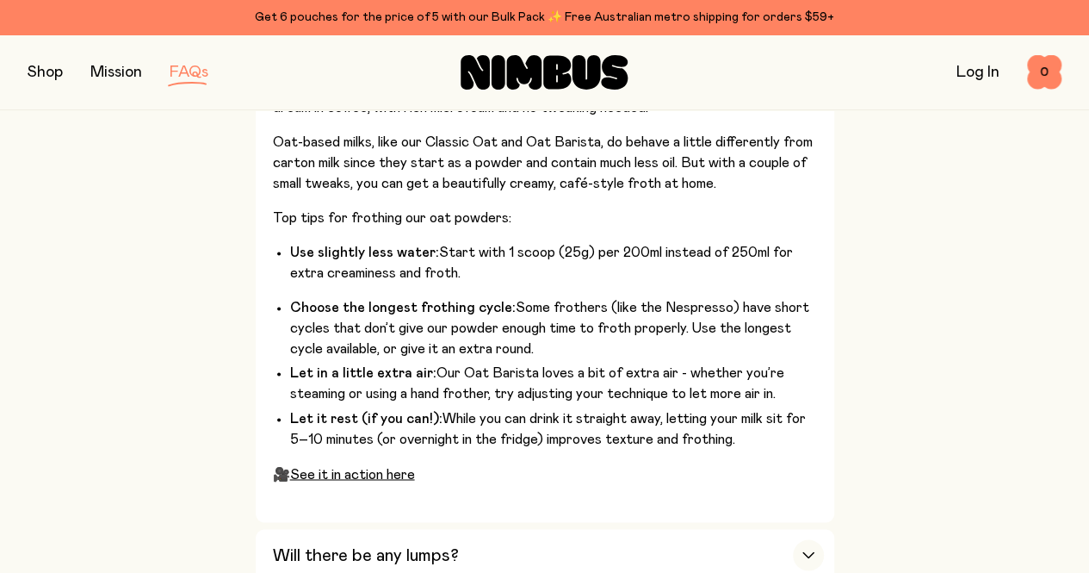
scroll to position [1205, 0]
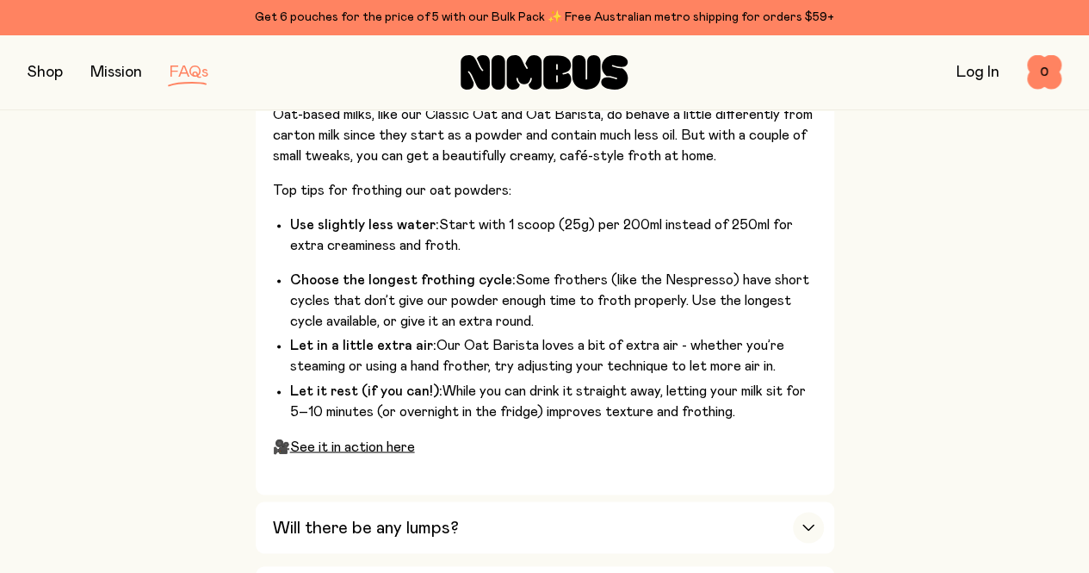
click at [331, 439] on link "See it in action here" at bounding box center [352, 446] width 125 height 14
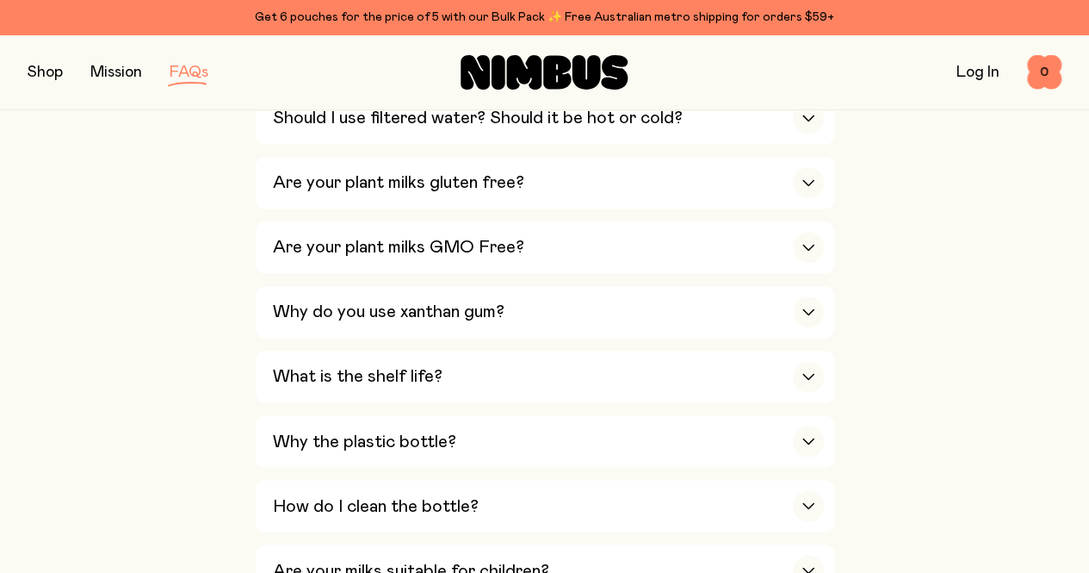
click at [808, 361] on div "button" at bounding box center [808, 376] width 31 height 31
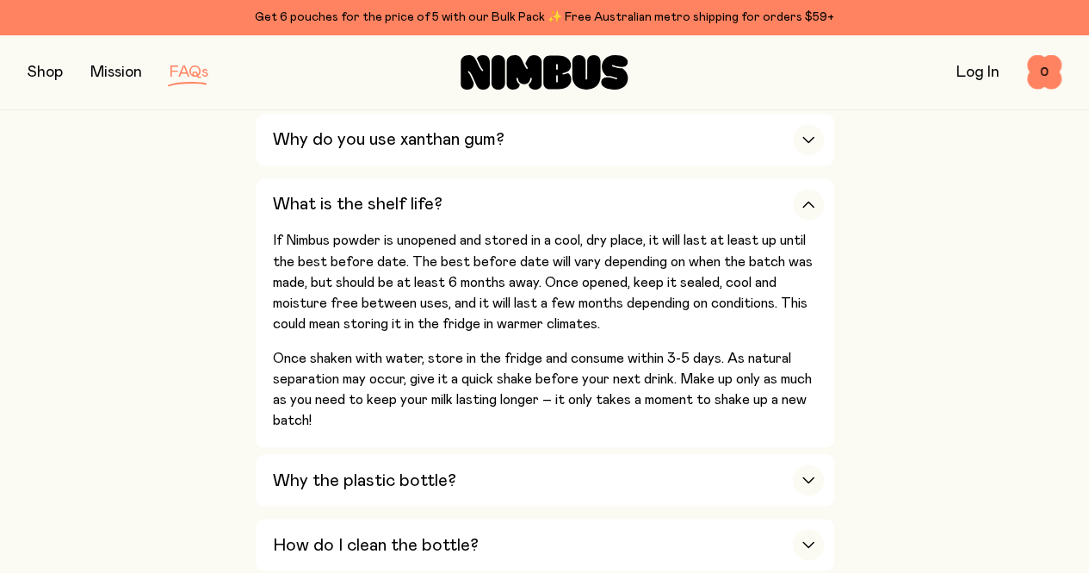
scroll to position [1464, 0]
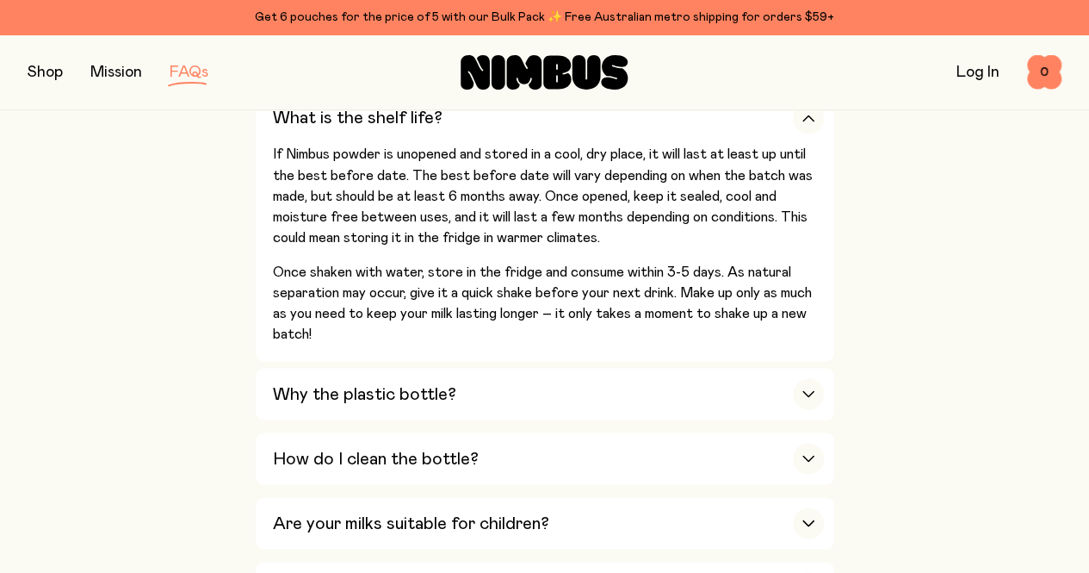
click at [808, 390] on icon "button" at bounding box center [809, 393] width 14 height 7
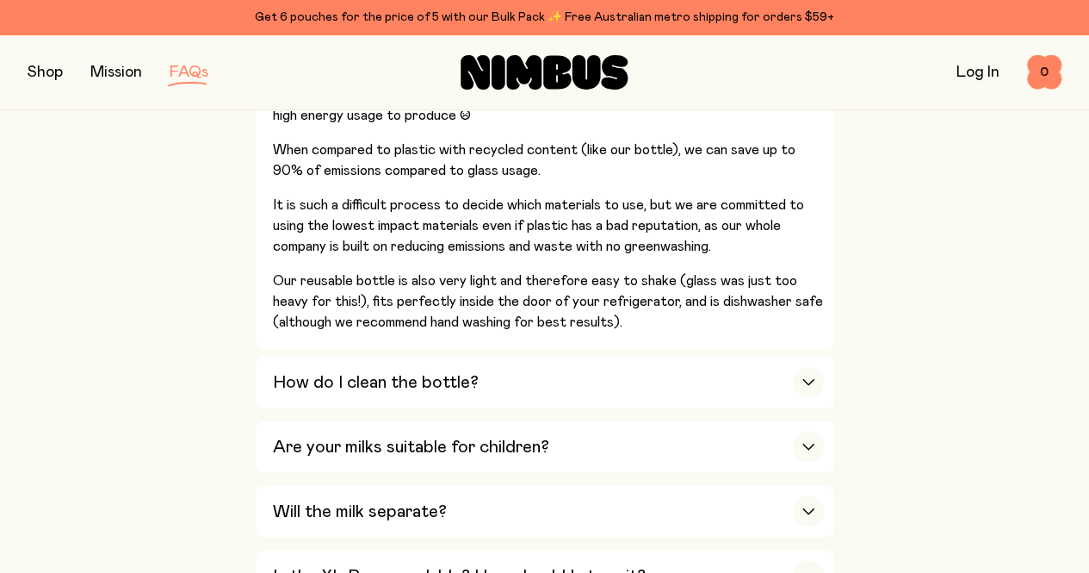
scroll to position [1808, 0]
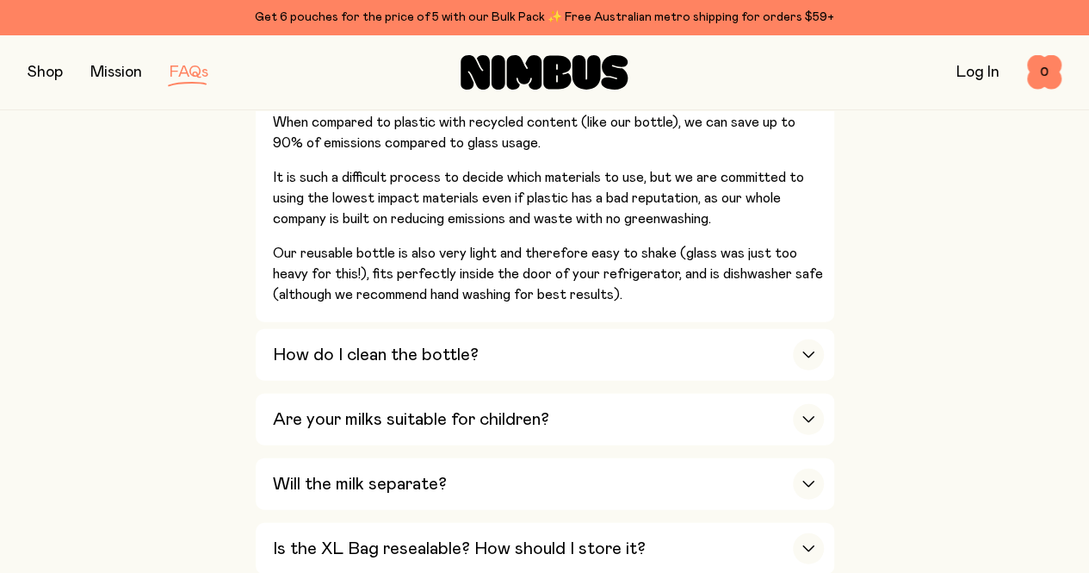
click at [808, 468] on div "button" at bounding box center [808, 483] width 31 height 31
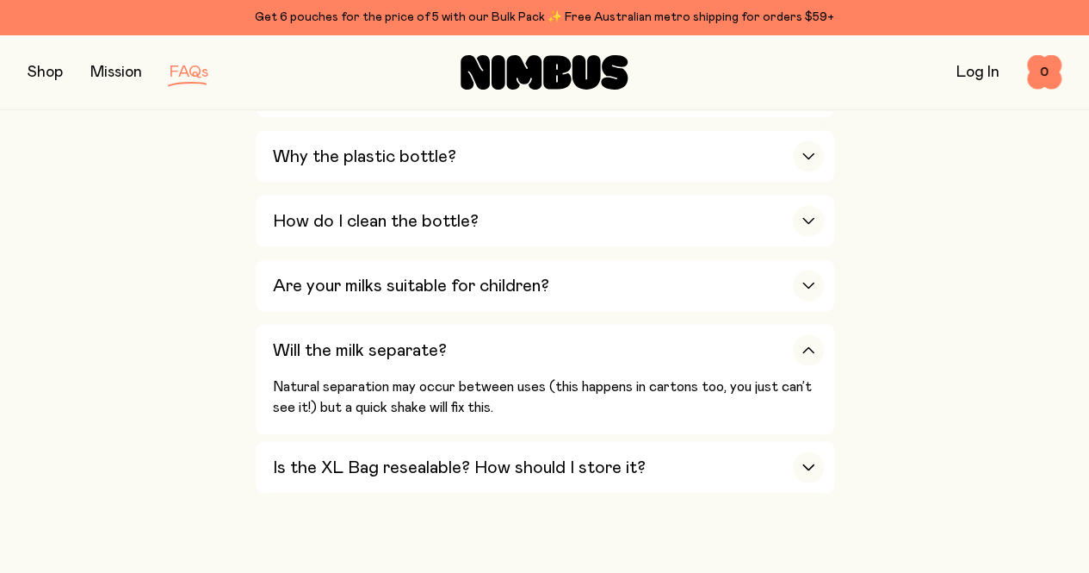
scroll to position [1464, 0]
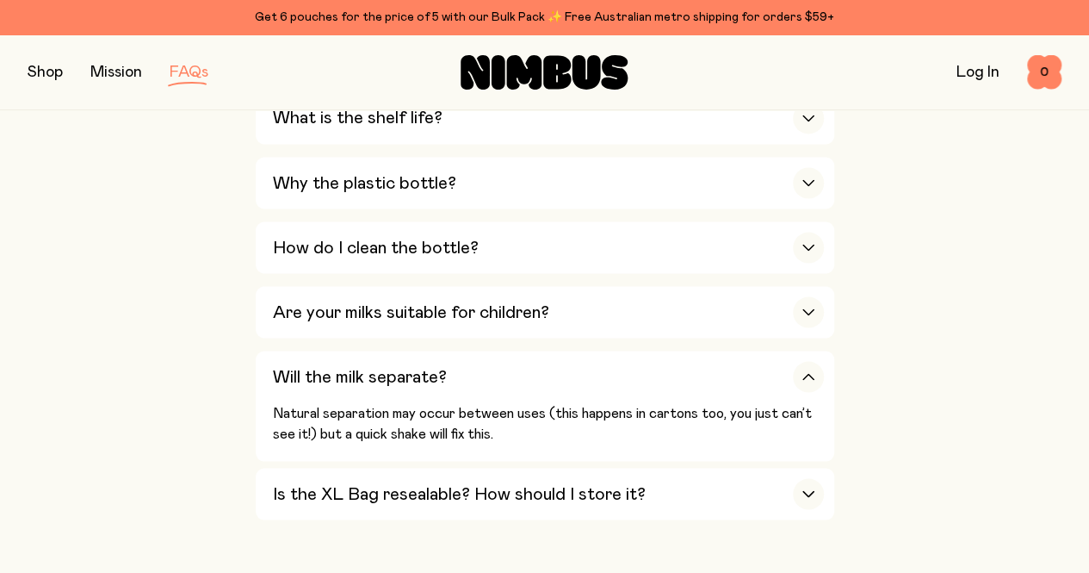
click at [812, 491] on icon "button" at bounding box center [808, 493] width 10 height 5
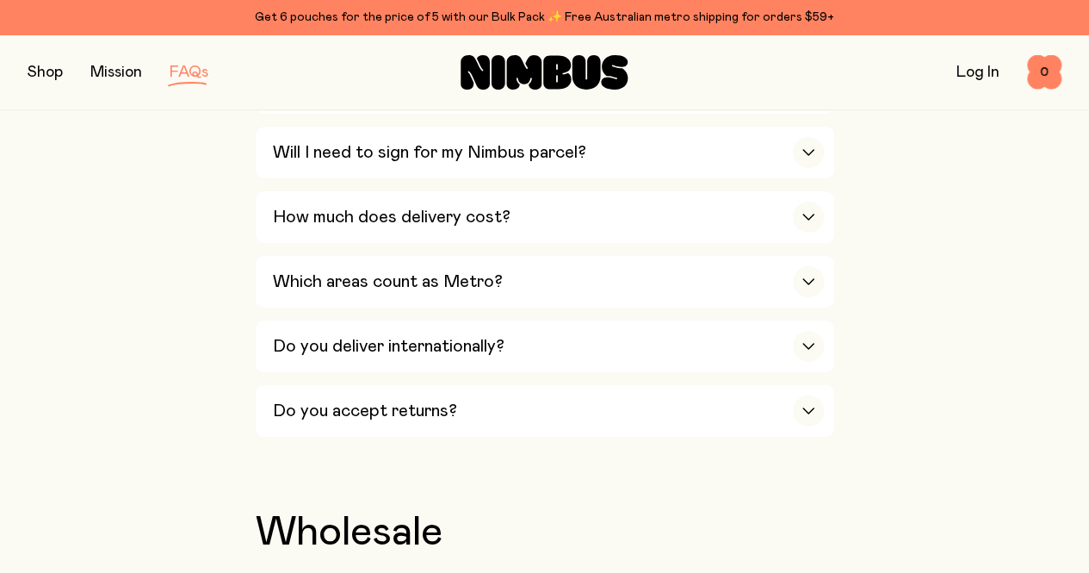
scroll to position [3186, 0]
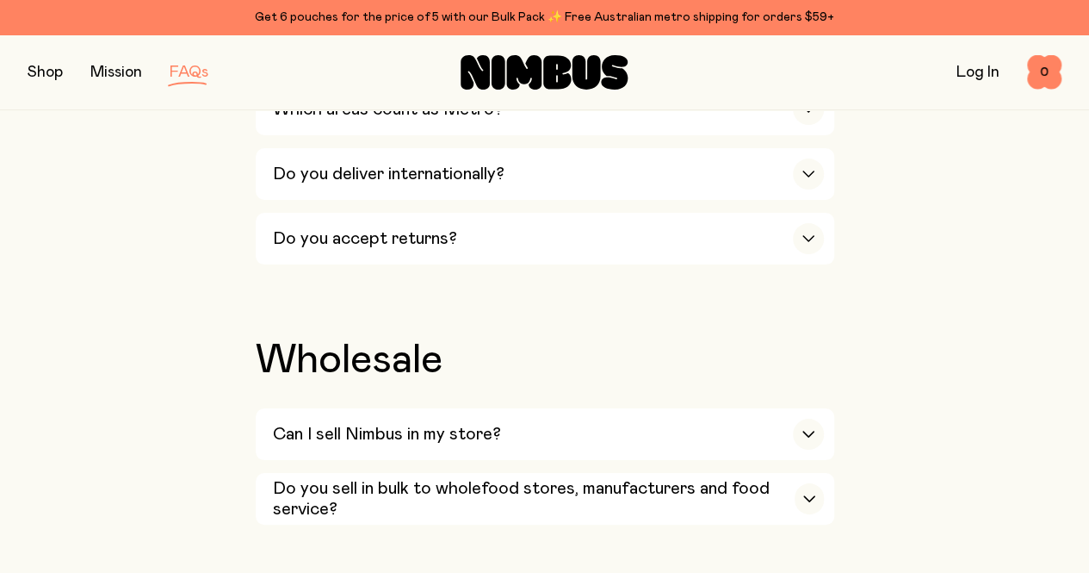
click at [807, 418] on div "button" at bounding box center [808, 433] width 31 height 31
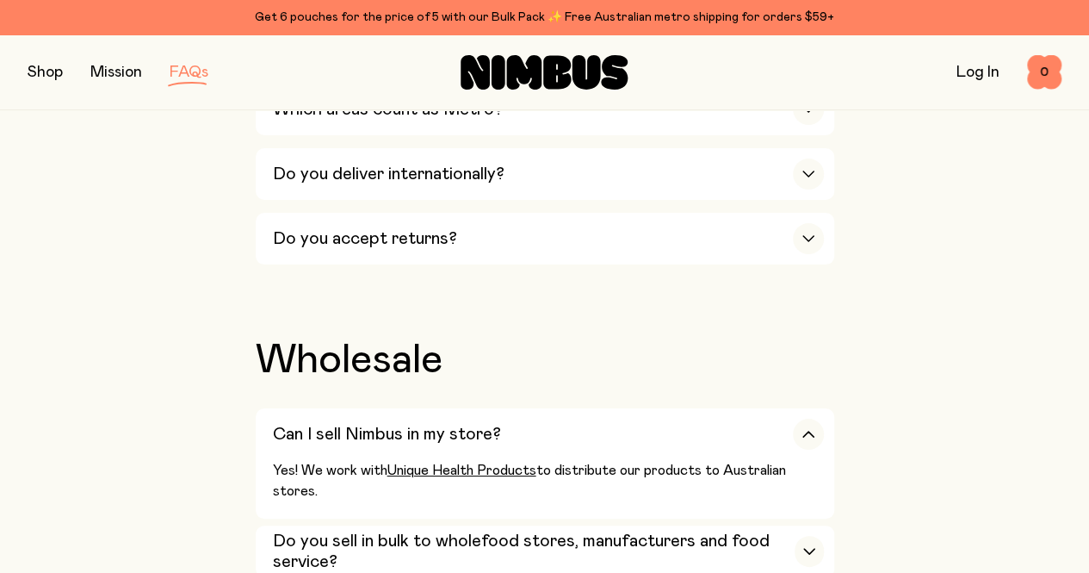
click at [816, 536] on div "button" at bounding box center [809, 551] width 28 height 31
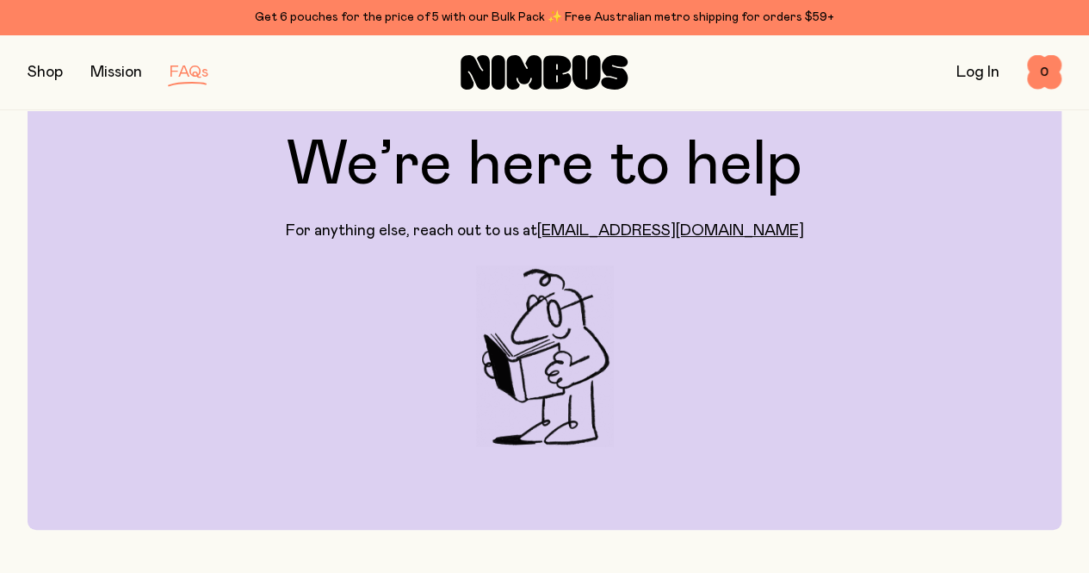
scroll to position [0, 0]
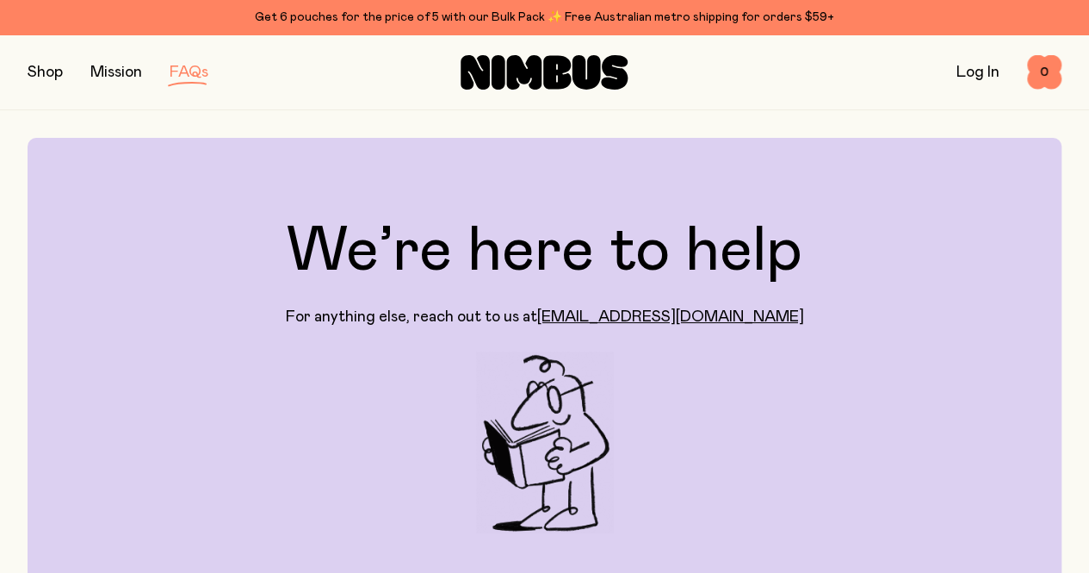
click at [46, 68] on button "button" at bounding box center [45, 72] width 35 height 24
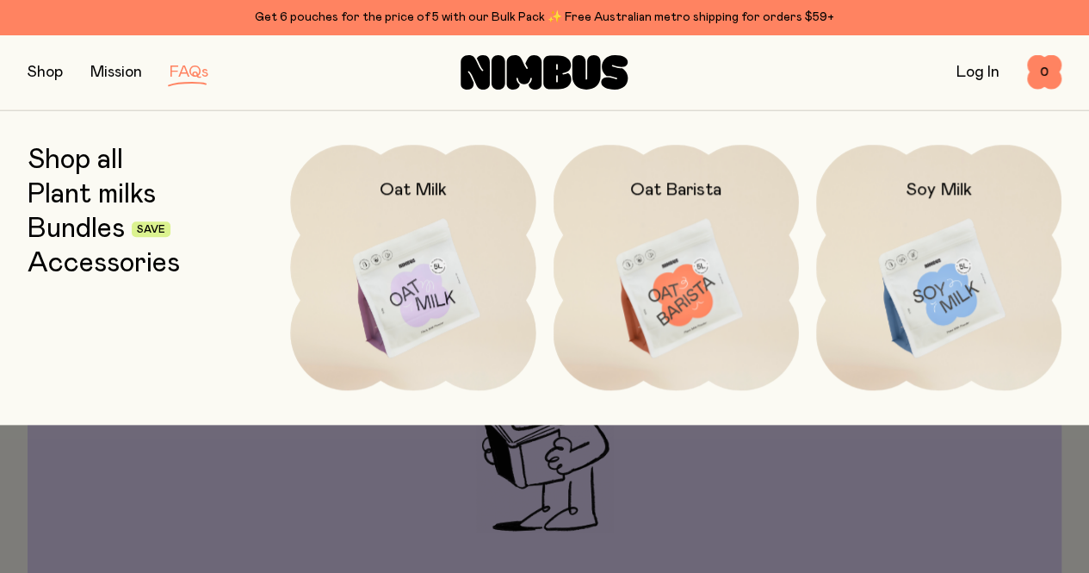
click at [585, 15] on div "Get 6 pouches for the price of 5 with our Bulk Pack ✨ Free Australian metro shi…" at bounding box center [545, 17] width 1034 height 21
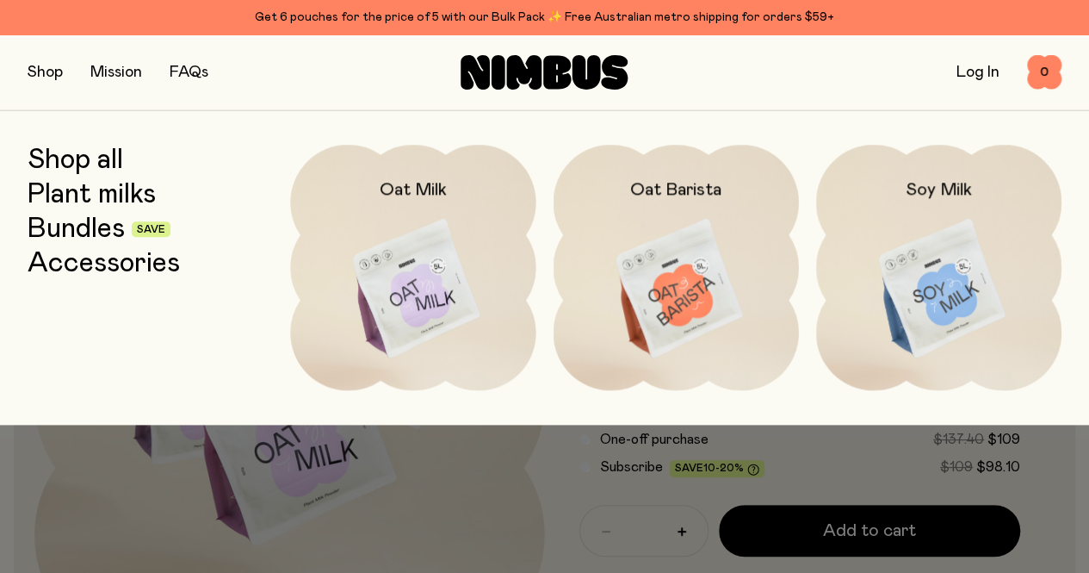
click at [1026, 475] on div at bounding box center [544, 462] width 1089 height 76
click at [548, 492] on div at bounding box center [544, 462] width 1089 height 76
click at [45, 464] on div at bounding box center [544, 462] width 1089 height 76
click at [109, 486] on div at bounding box center [544, 462] width 1089 height 76
click at [1047, 523] on div at bounding box center [544, 286] width 1089 height 573
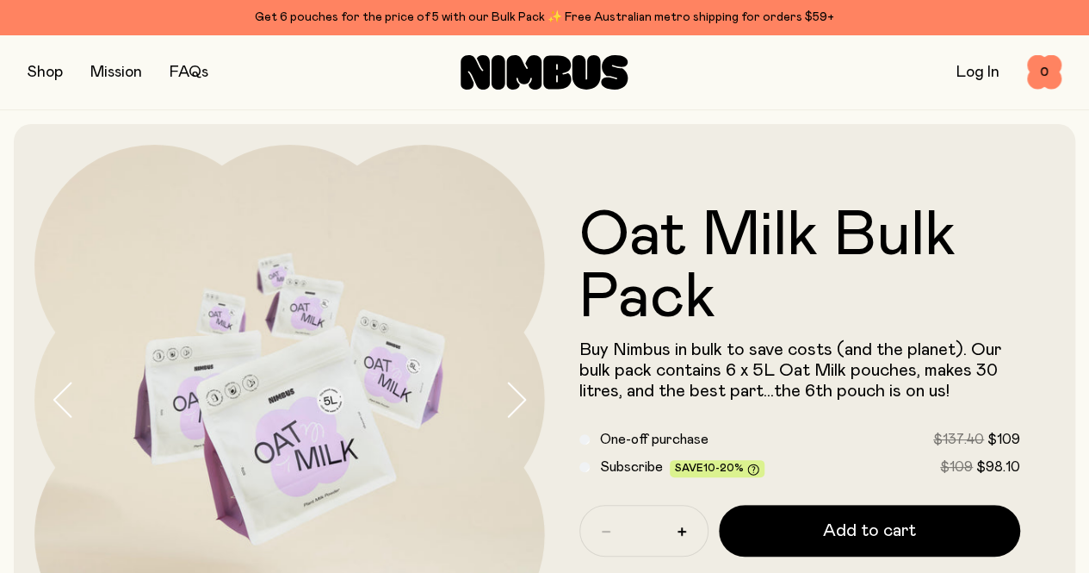
click at [45, 70] on button "button" at bounding box center [45, 72] width 35 height 24
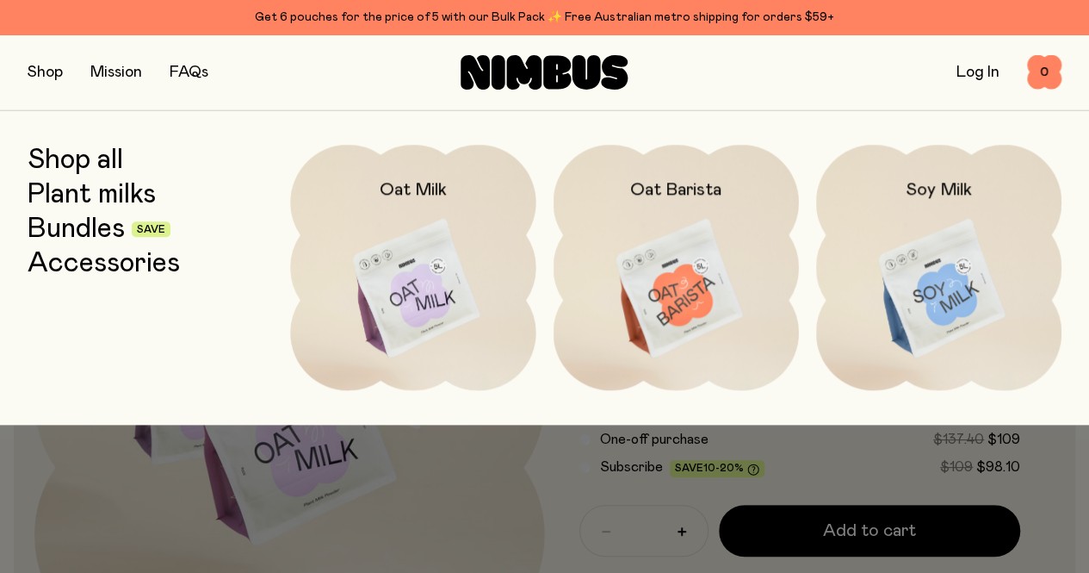
click at [415, 254] on img at bounding box center [412, 289] width 245 height 288
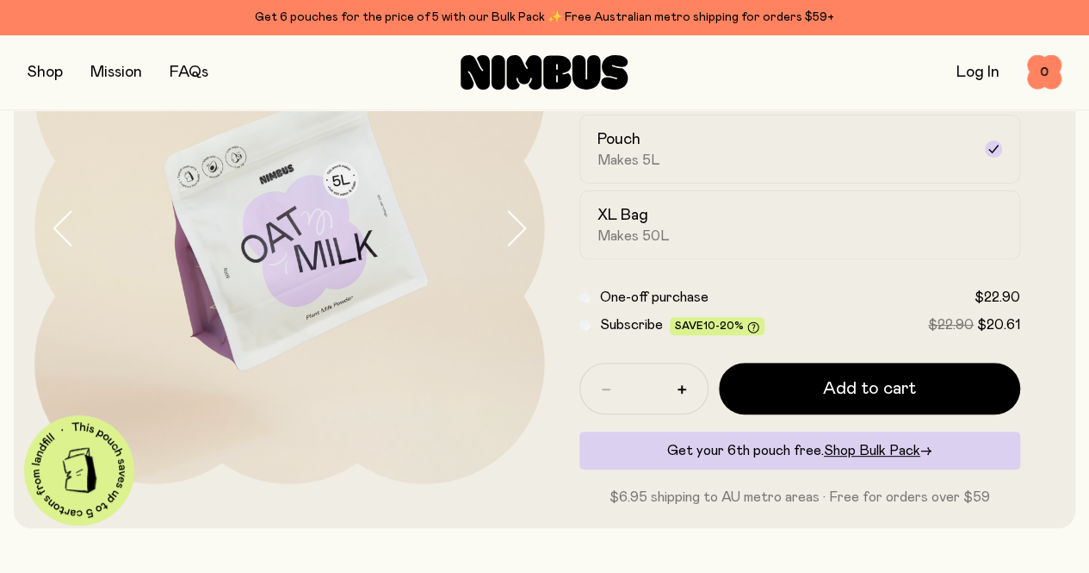
scroll to position [172, 0]
click at [867, 399] on span "Add to cart" at bounding box center [869, 387] width 93 height 24
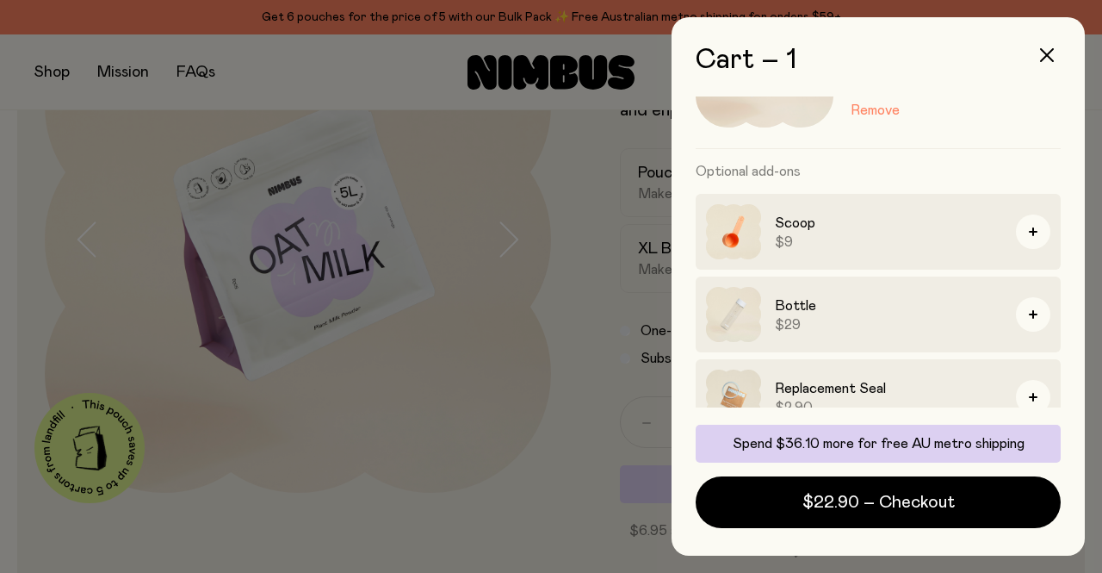
scroll to position [154, 0]
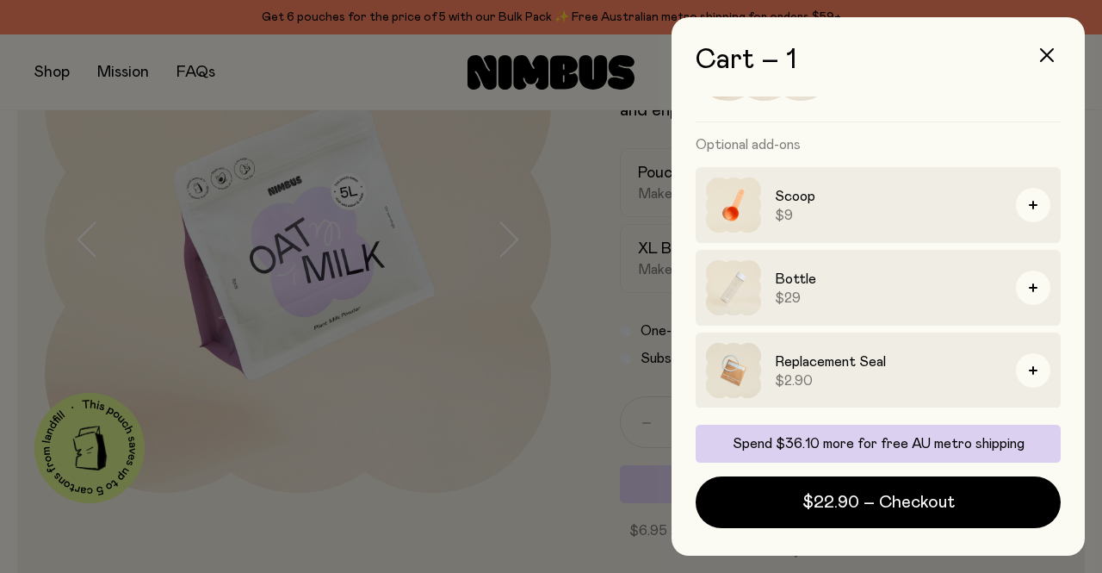
click at [1029, 286] on icon "button" at bounding box center [1033, 287] width 9 height 9
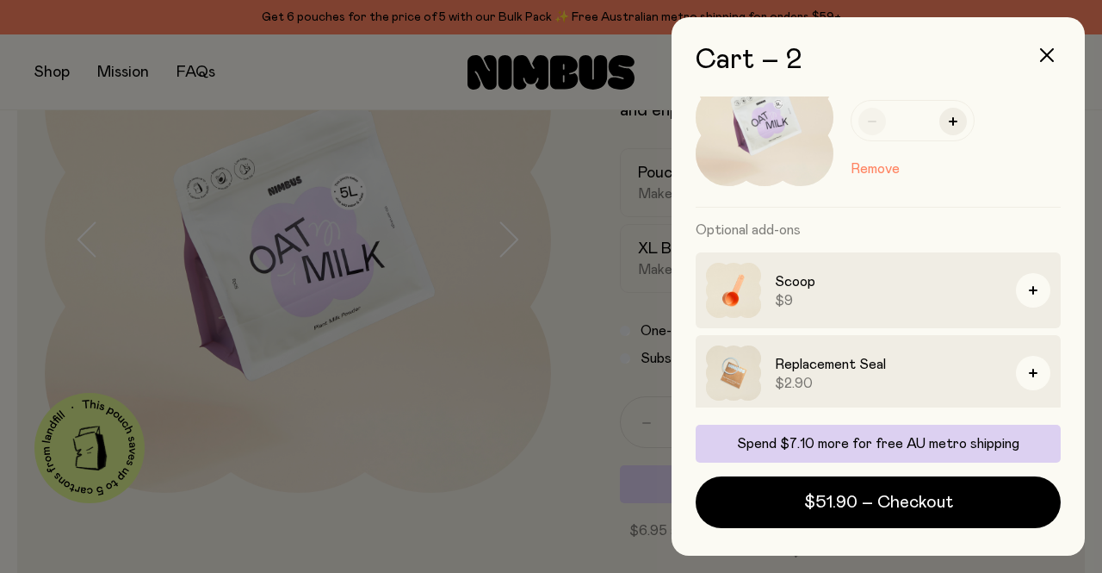
scroll to position [269, 0]
click at [893, 506] on span "$51.90 – Checkout" at bounding box center [878, 502] width 149 height 24
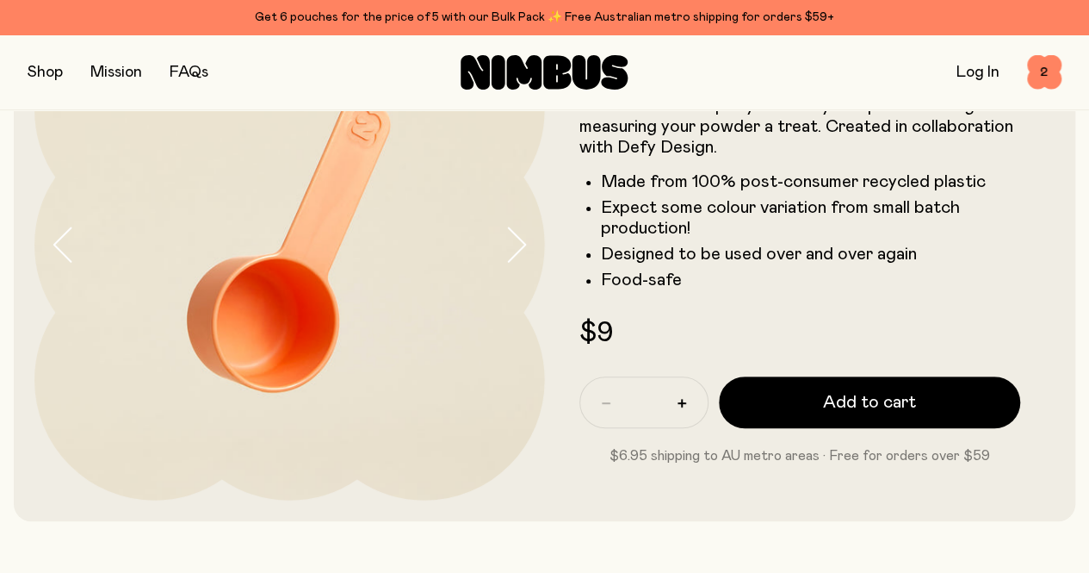
scroll to position [172, 0]
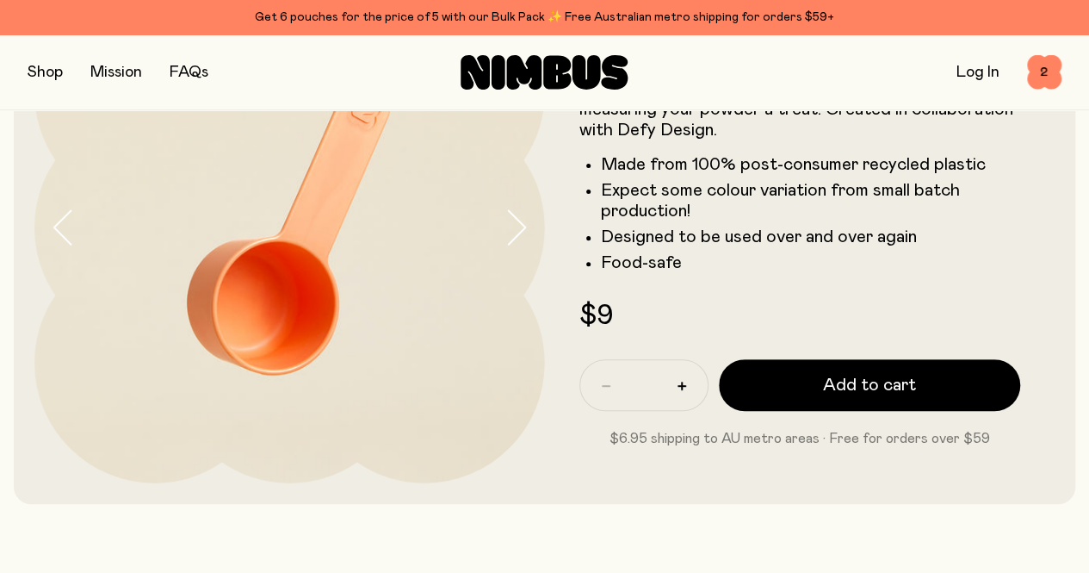
click at [1039, 65] on span "2" at bounding box center [1044, 72] width 34 height 34
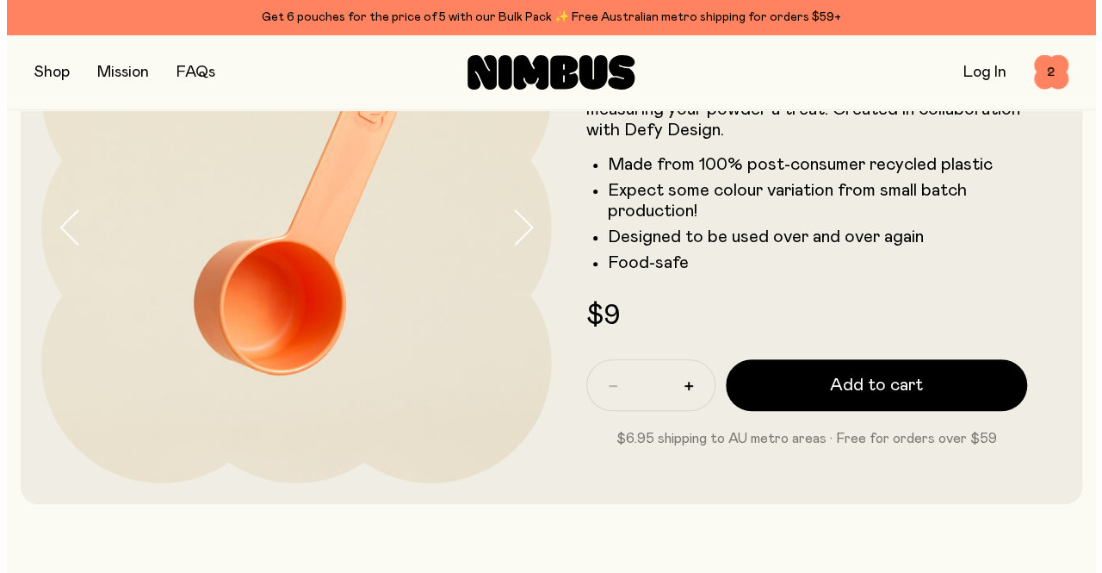
scroll to position [0, 0]
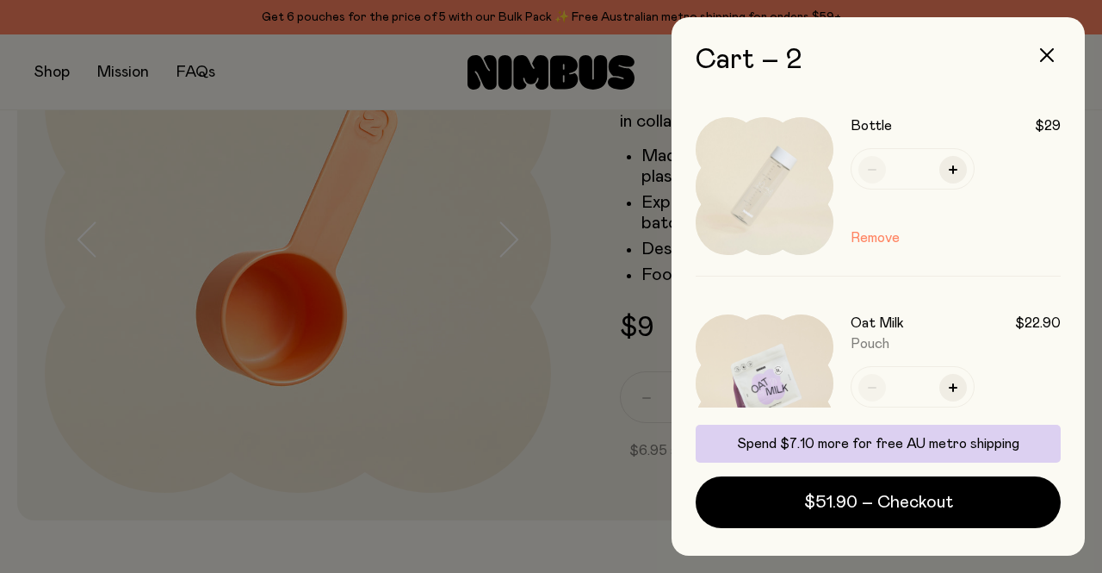
click at [1049, 49] on icon "button" at bounding box center [1047, 55] width 14 height 14
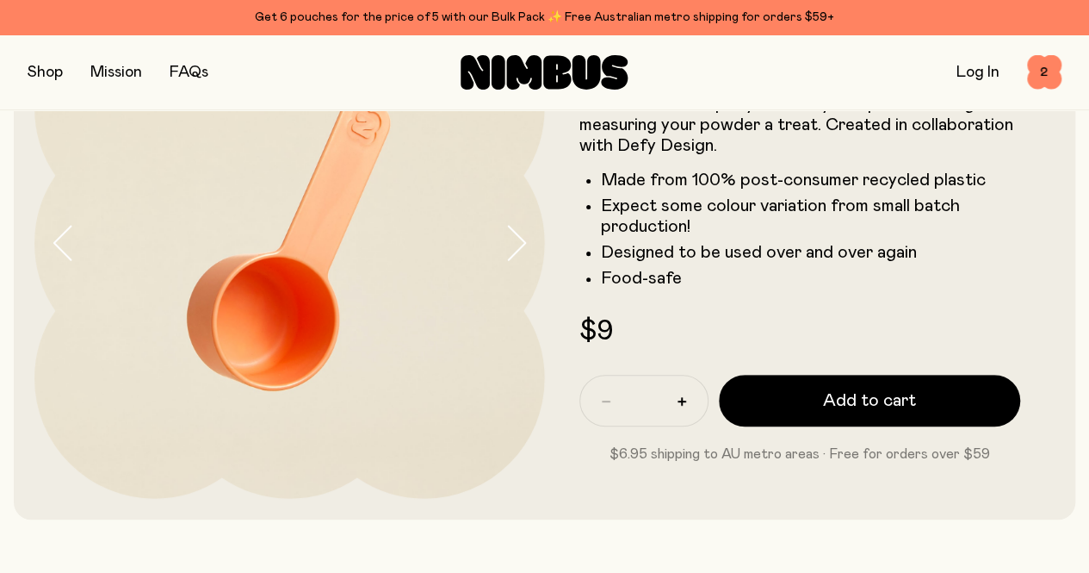
scroll to position [172, 0]
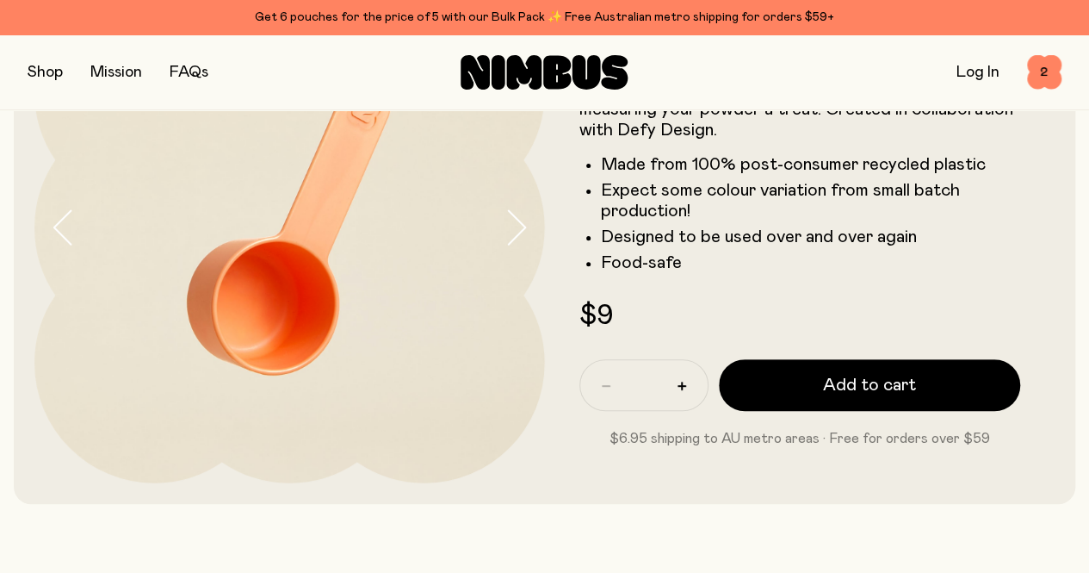
click at [874, 397] on span "Add to cart" at bounding box center [869, 385] width 93 height 24
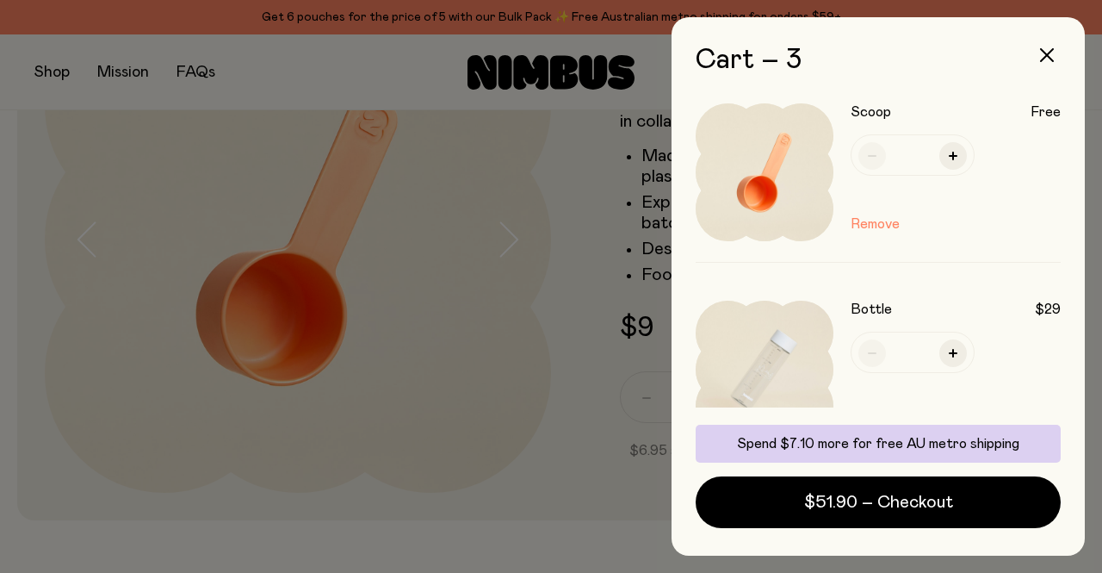
scroll to position [0, 0]
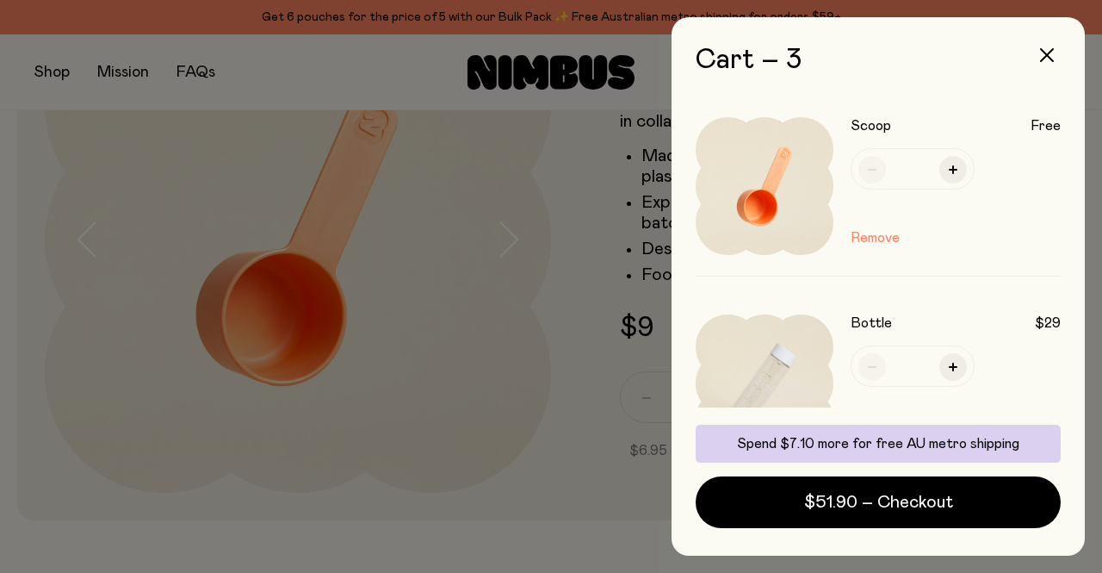
click at [878, 504] on span "$51.90 – Checkout" at bounding box center [878, 502] width 149 height 24
